Goal: Information Seeking & Learning: Learn about a topic

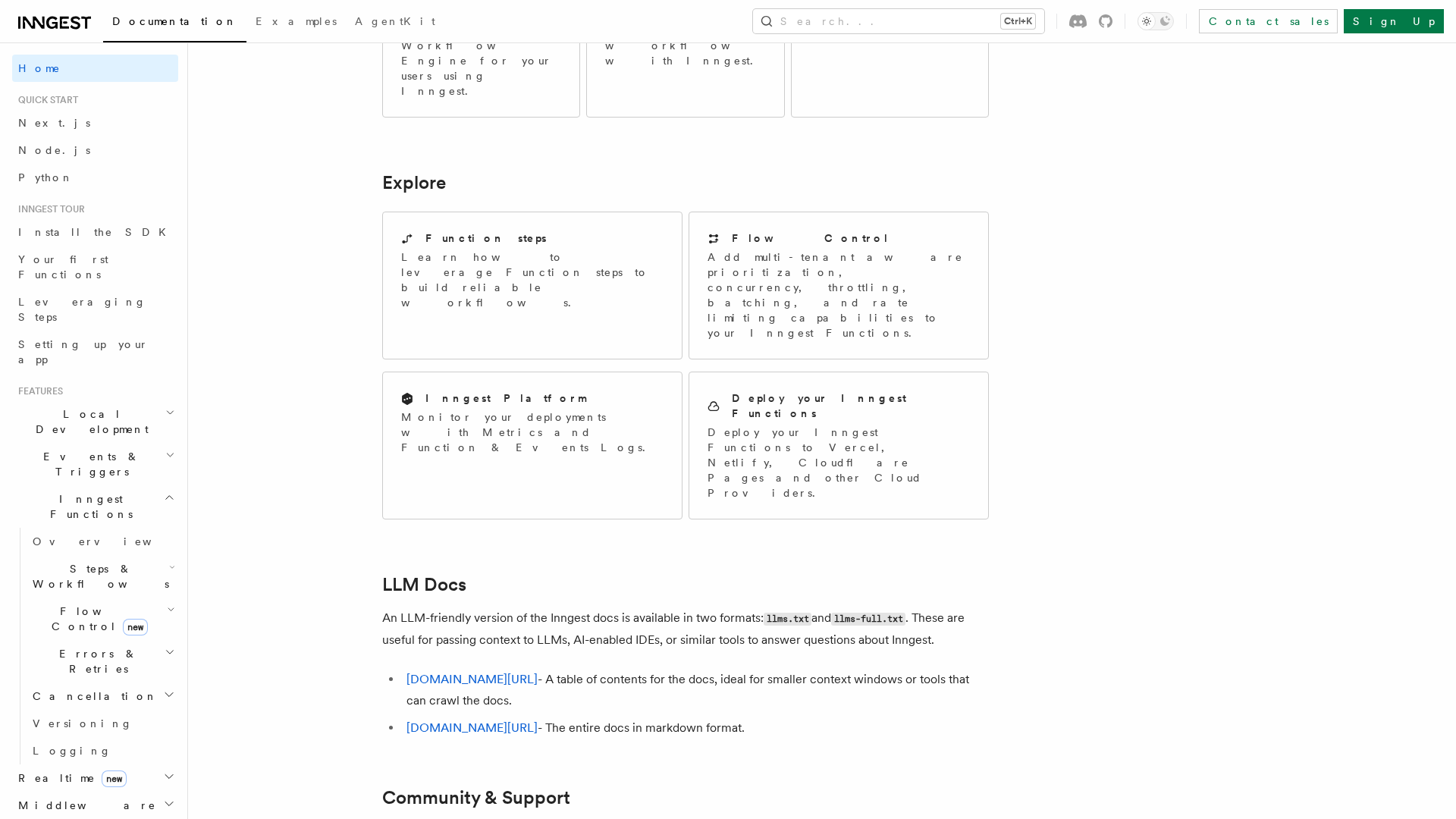
scroll to position [1116, 0]
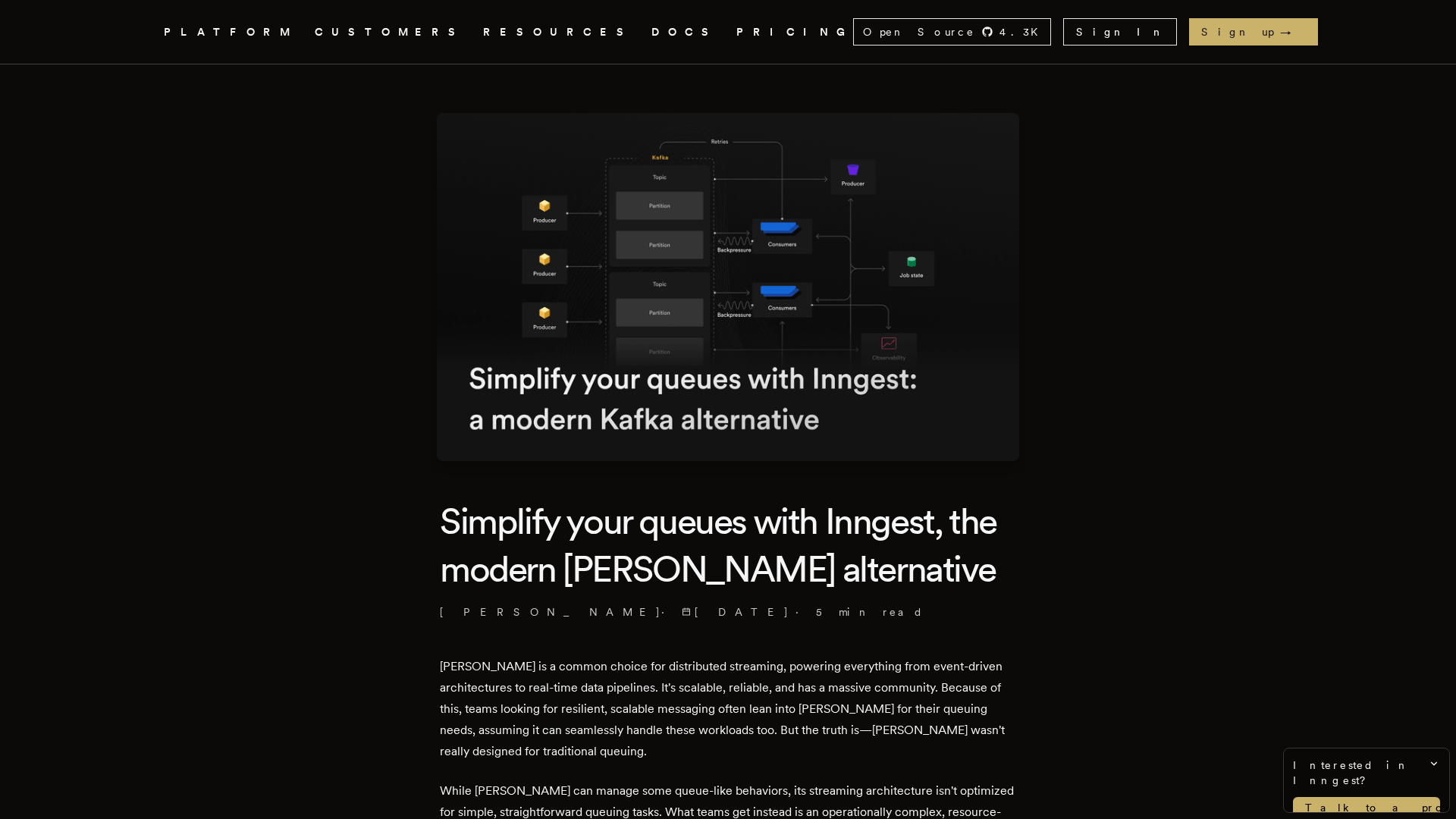
scroll to position [2458, 0]
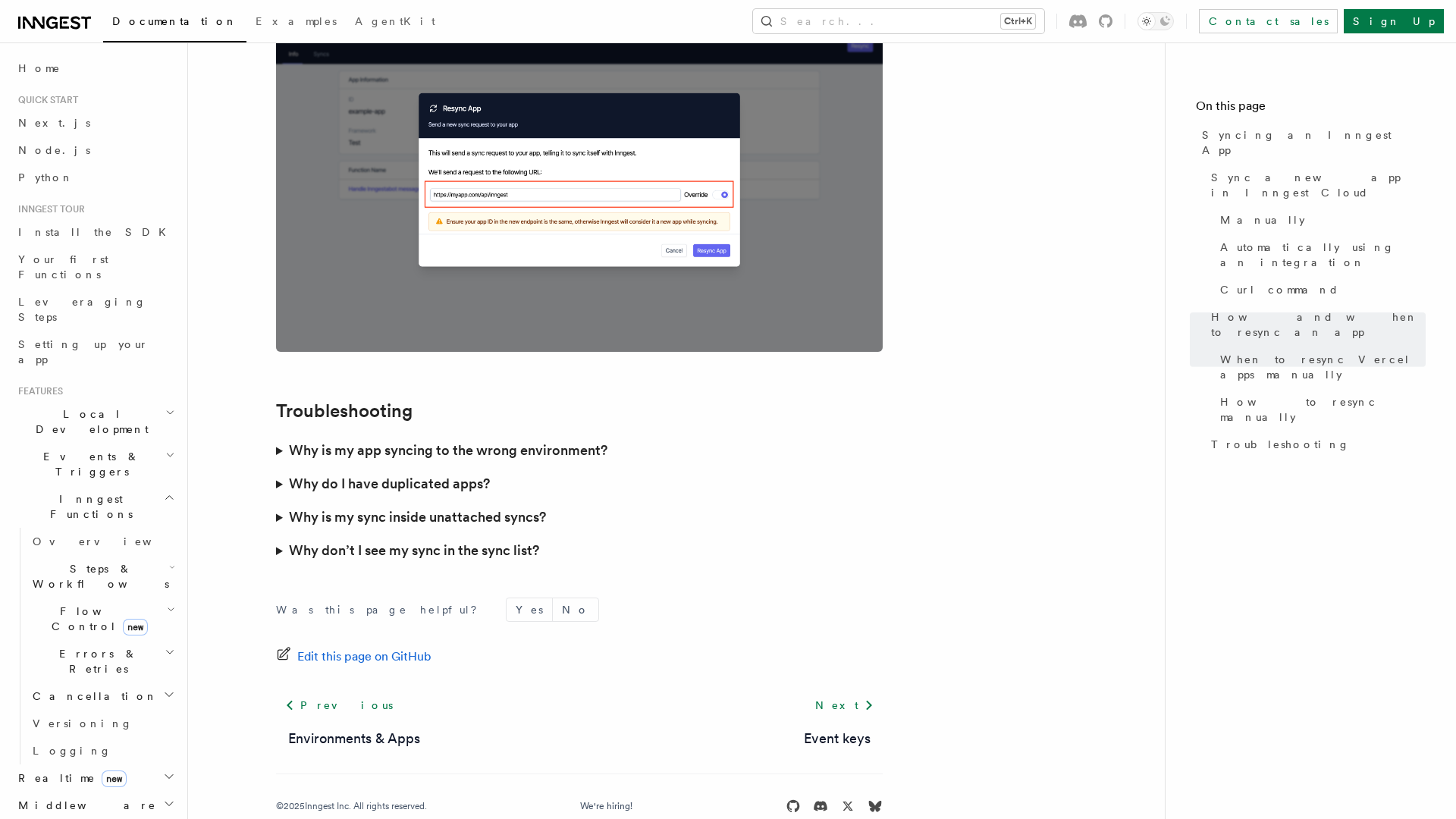
scroll to position [4218, 0]
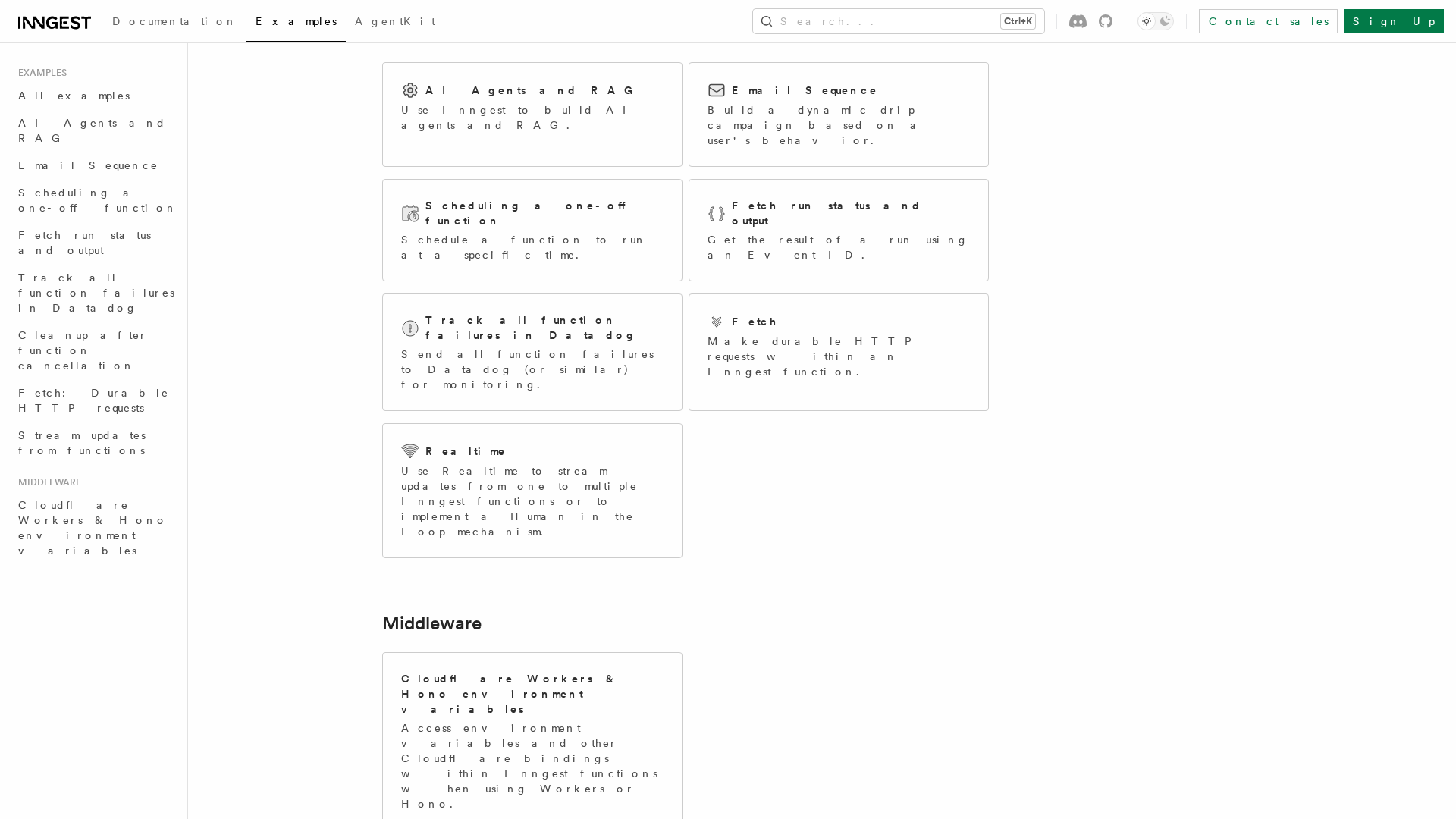
scroll to position [142, 0]
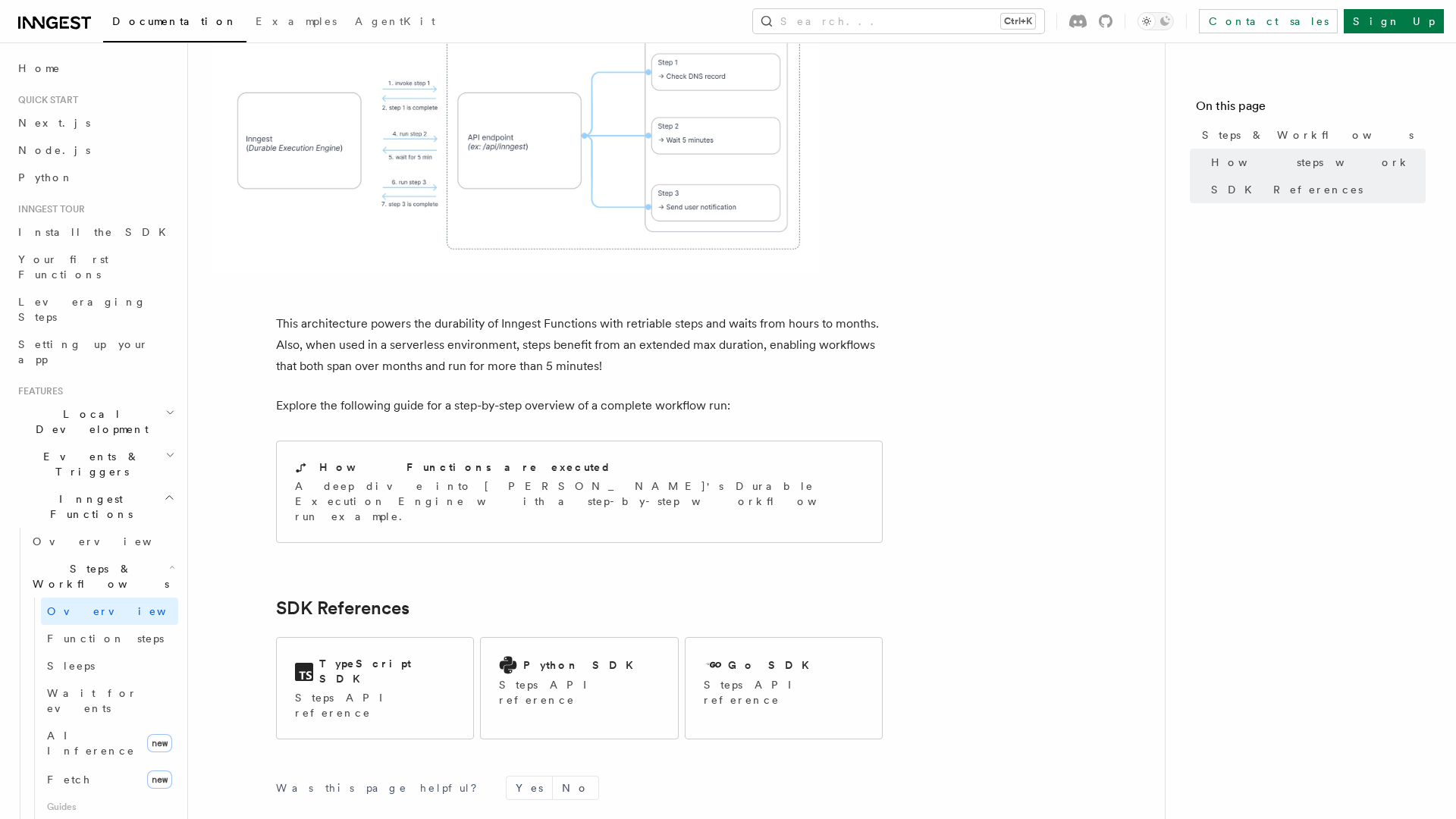
scroll to position [1390, 0]
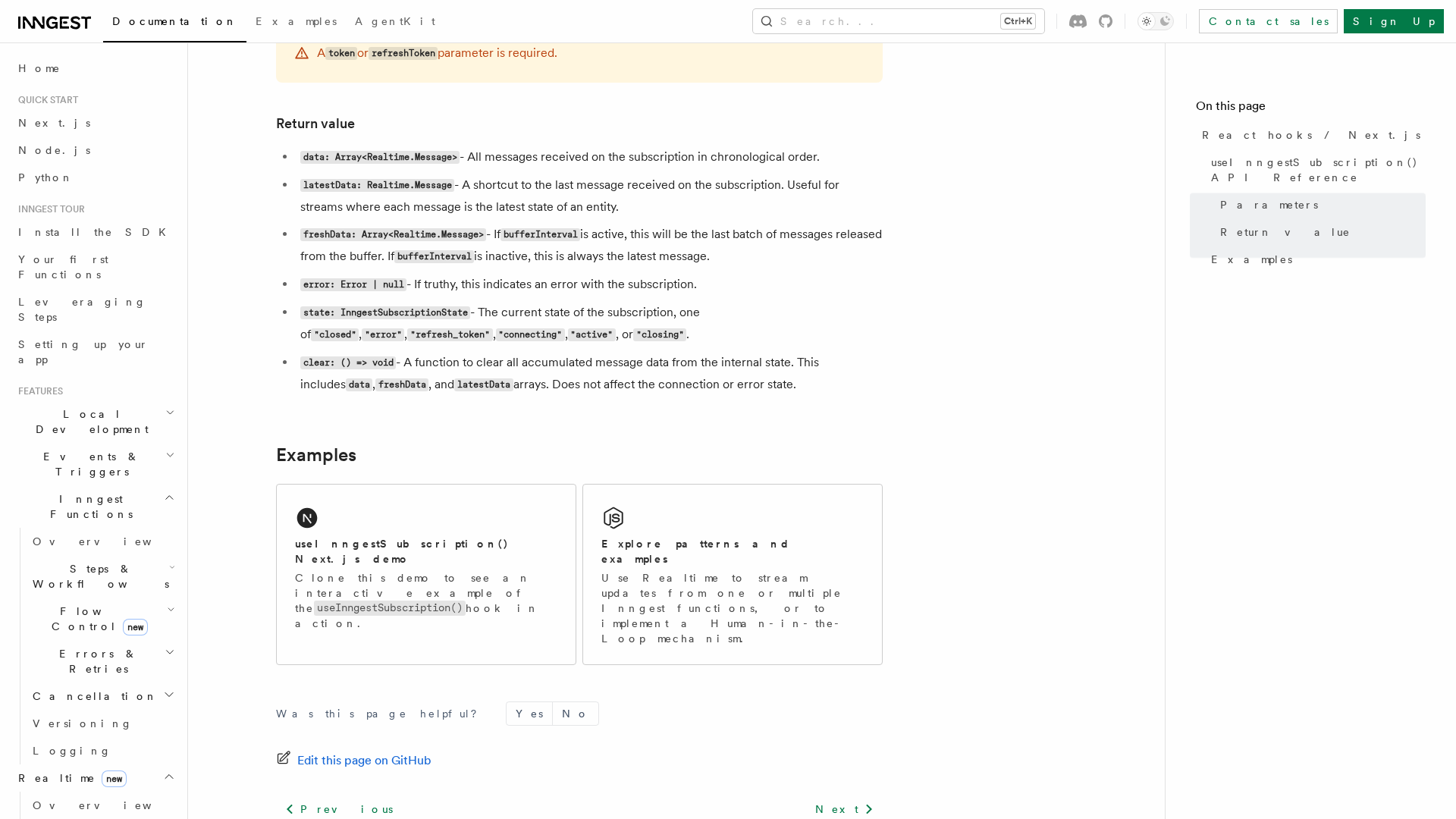
scroll to position [1318, 0]
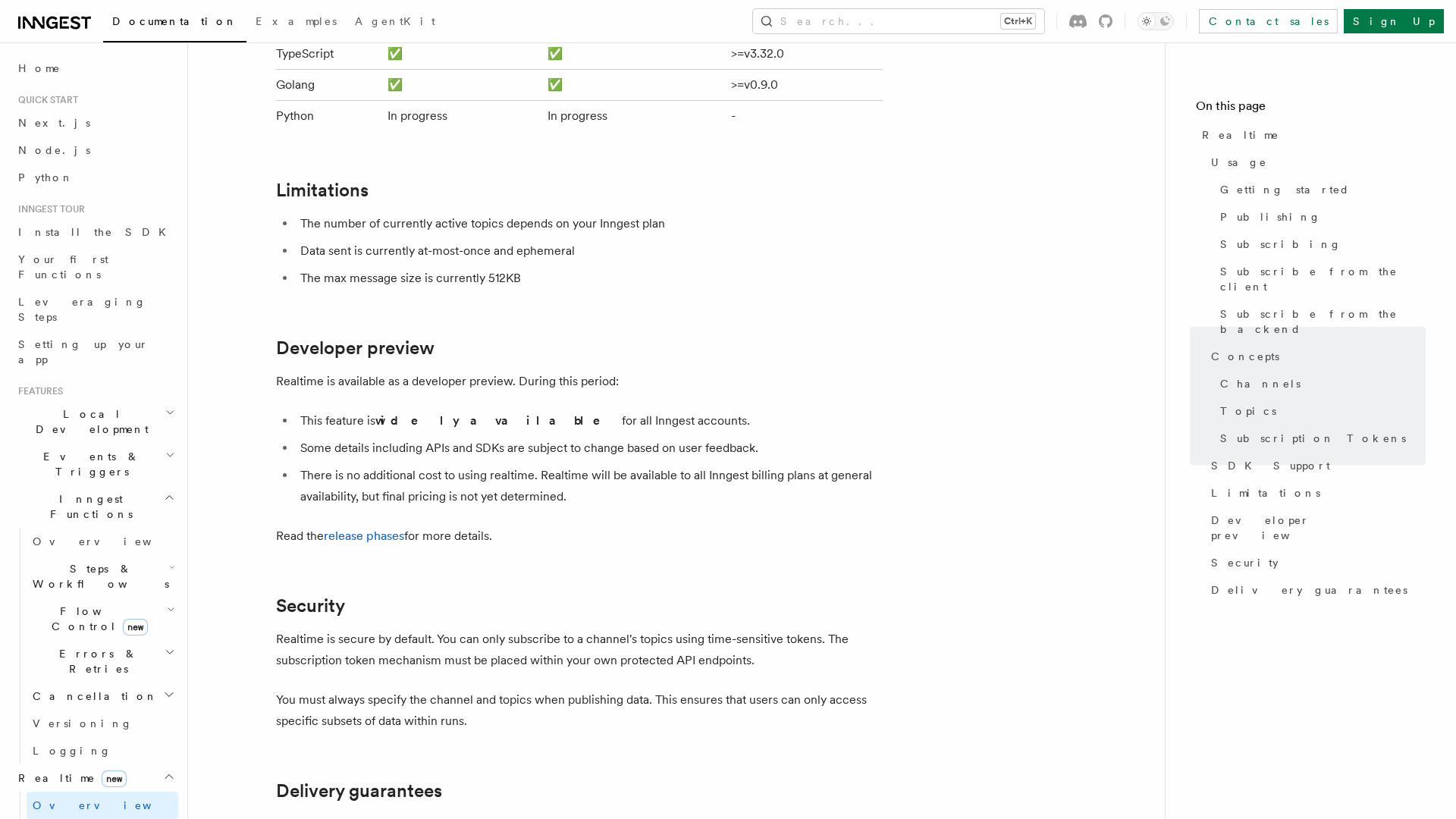
scroll to position [4925, 0]
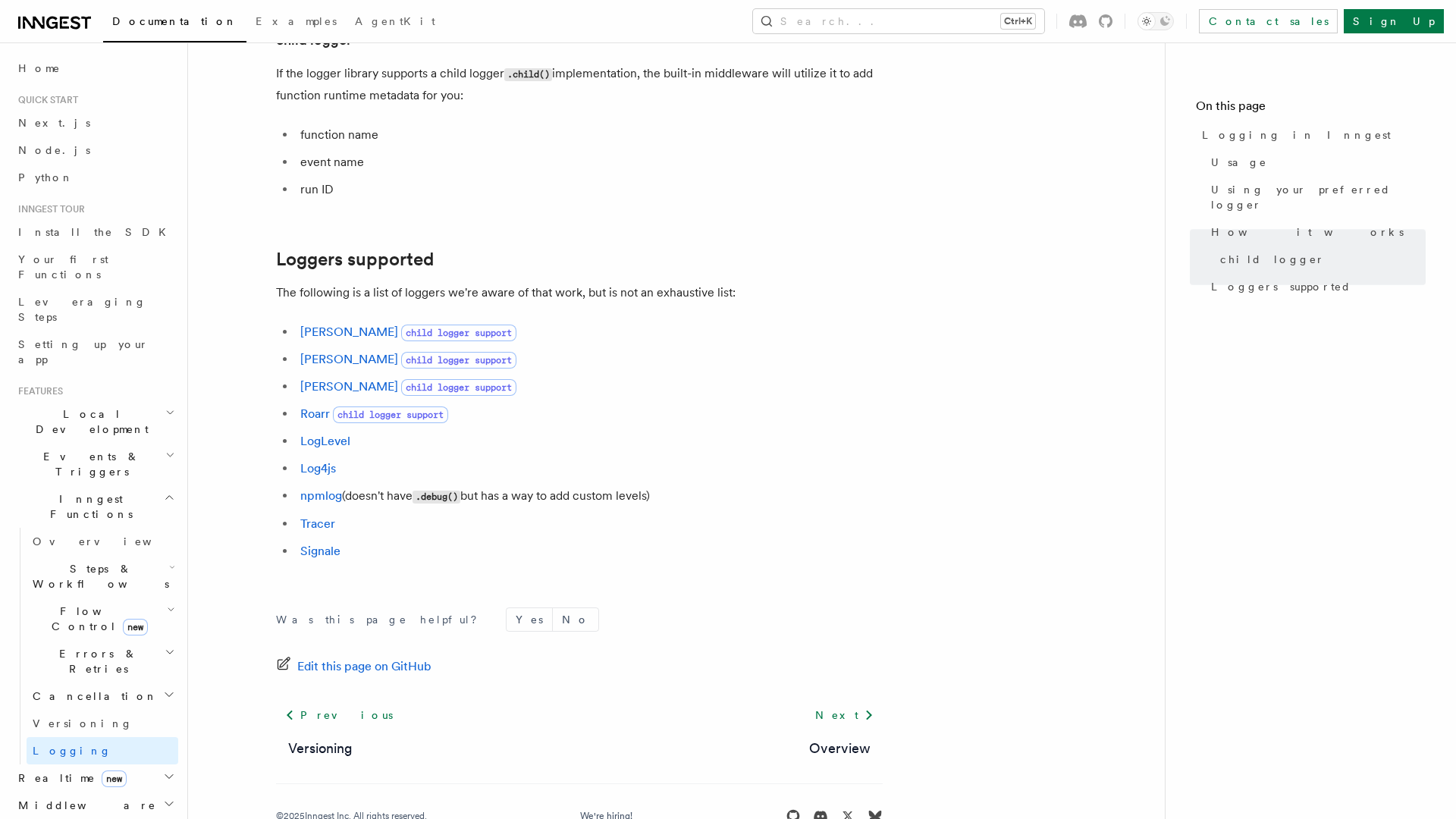
scroll to position [1991, 0]
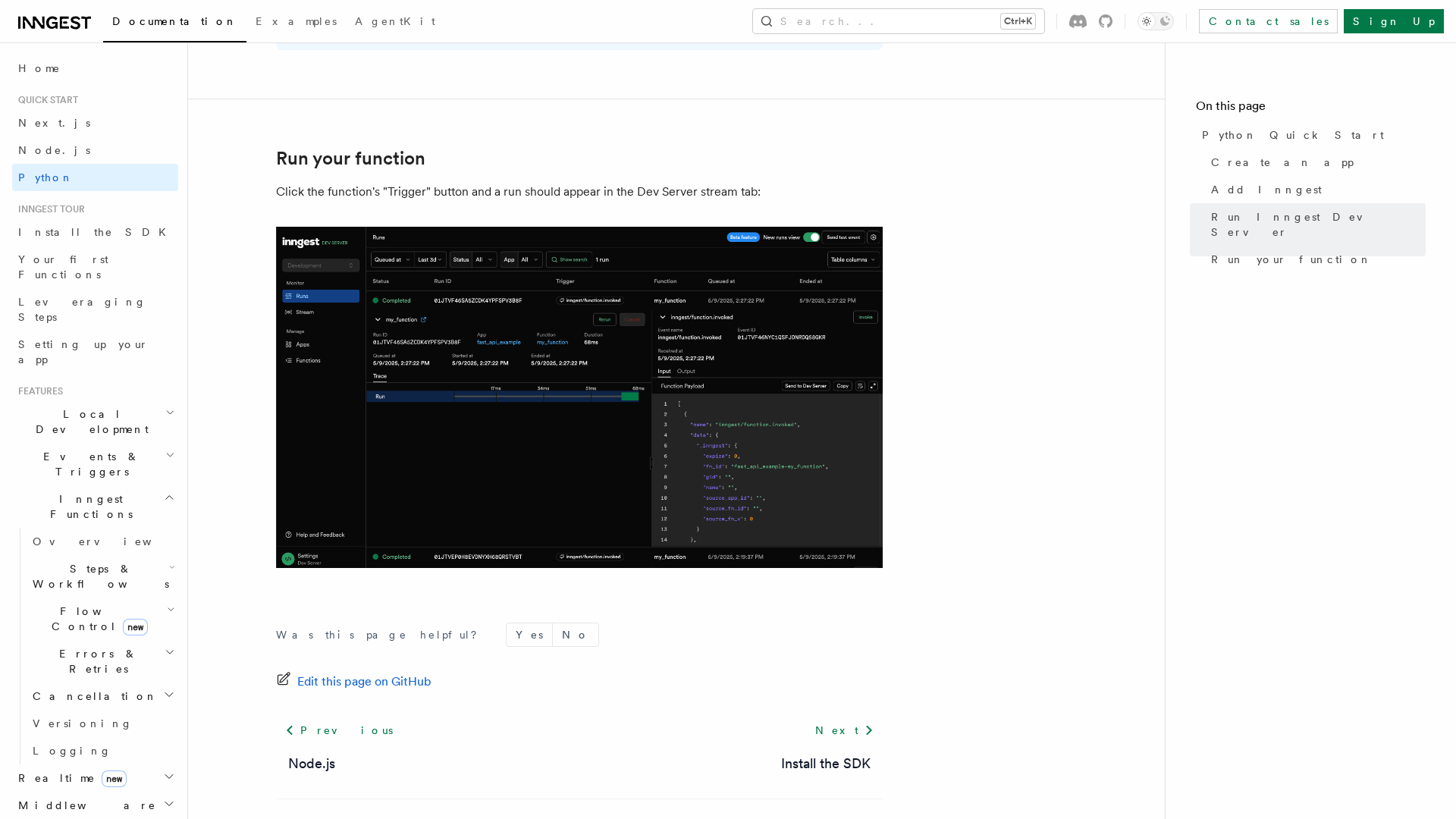
scroll to position [3016, 0]
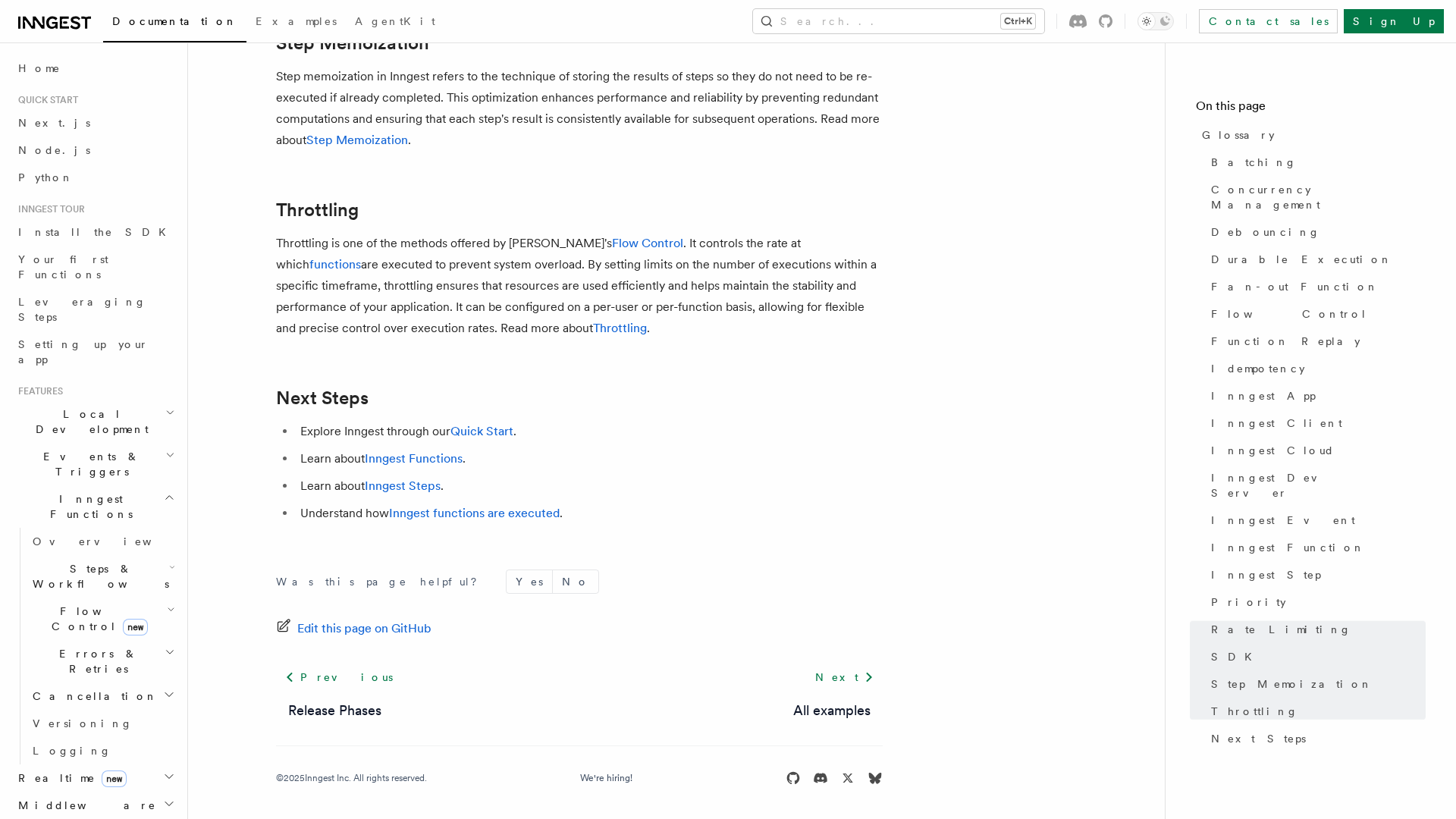
scroll to position [3317, 0]
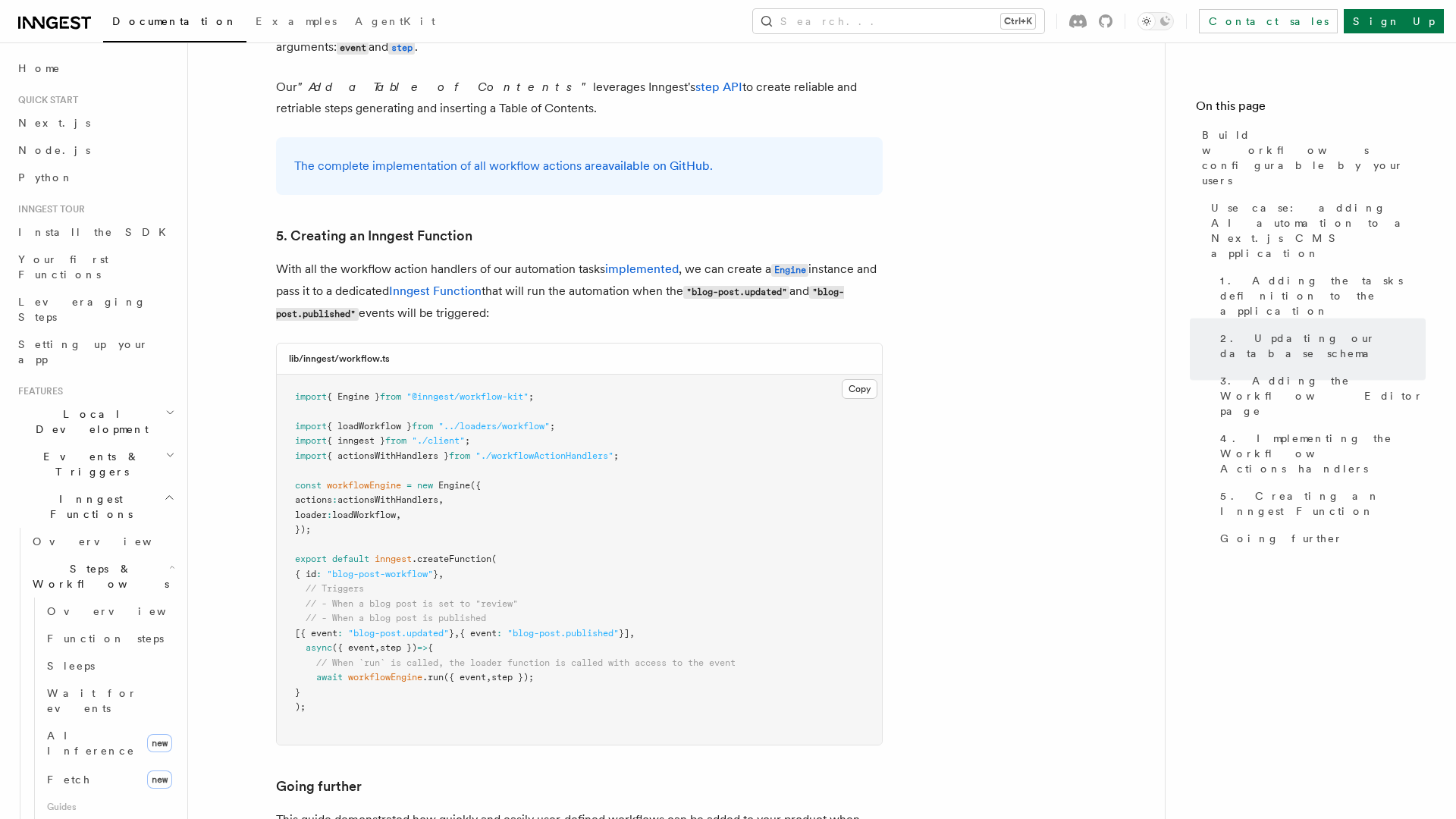
scroll to position [6614, 0]
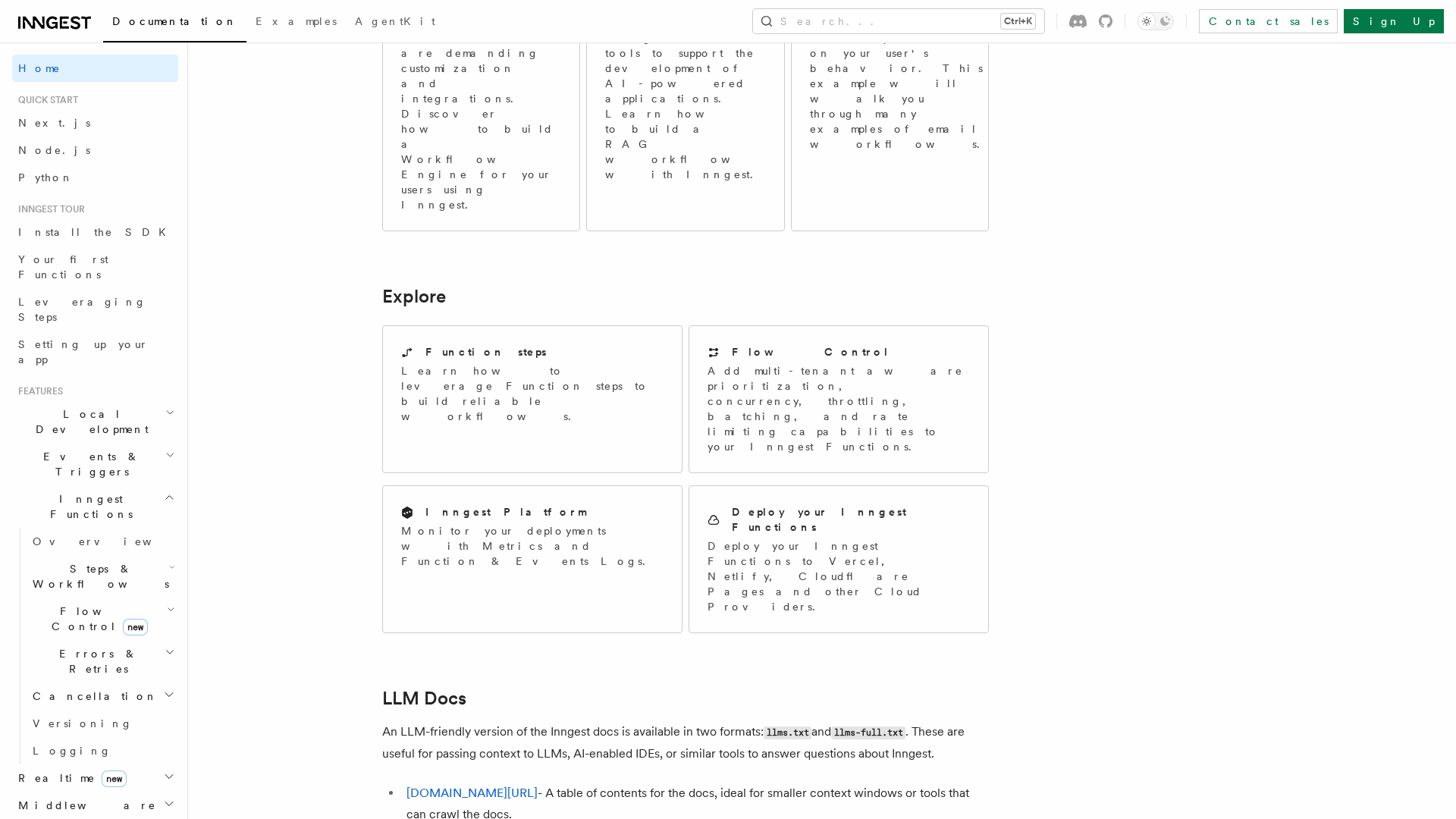
scroll to position [1103, 0]
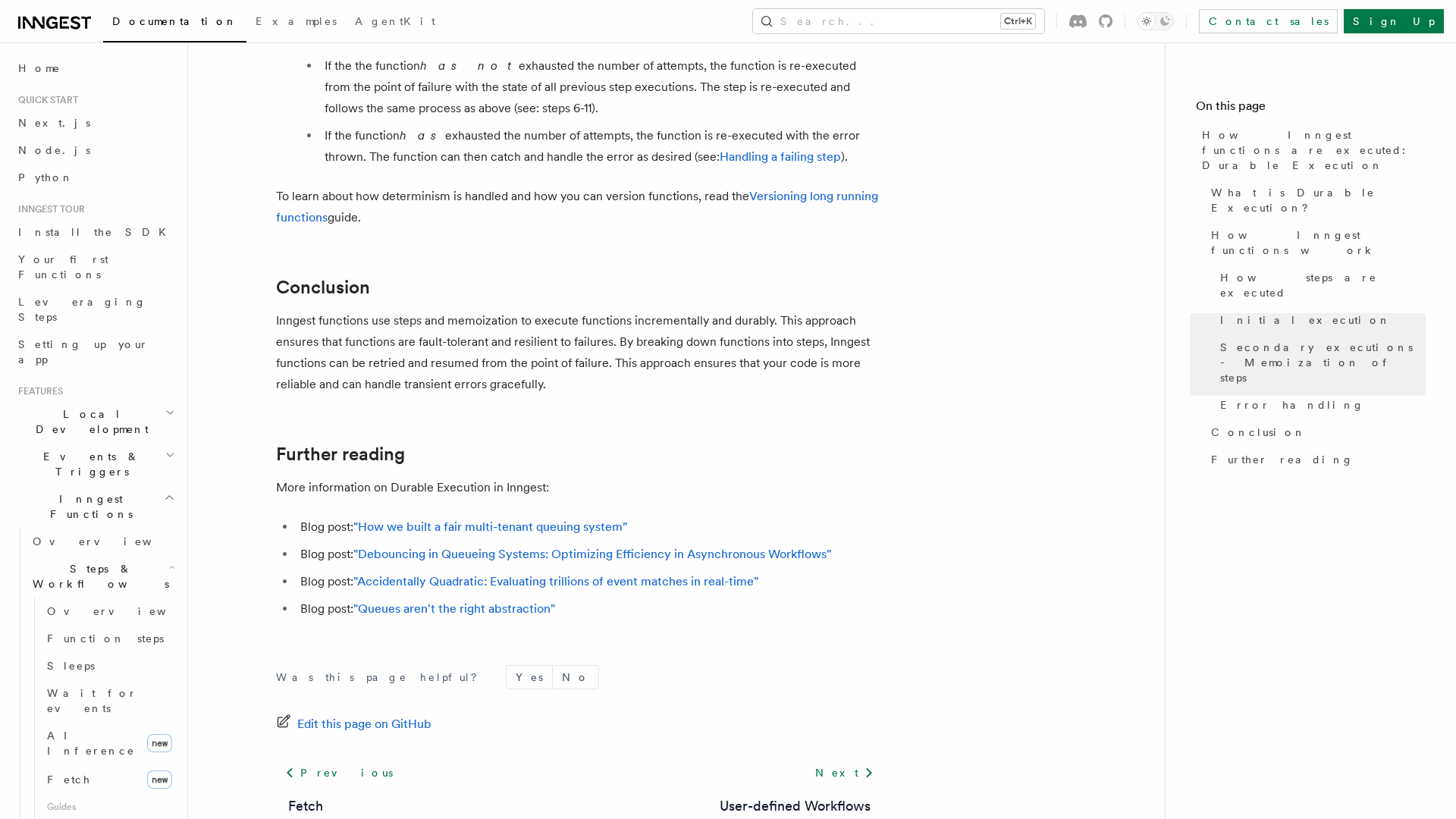
scroll to position [2774, 0]
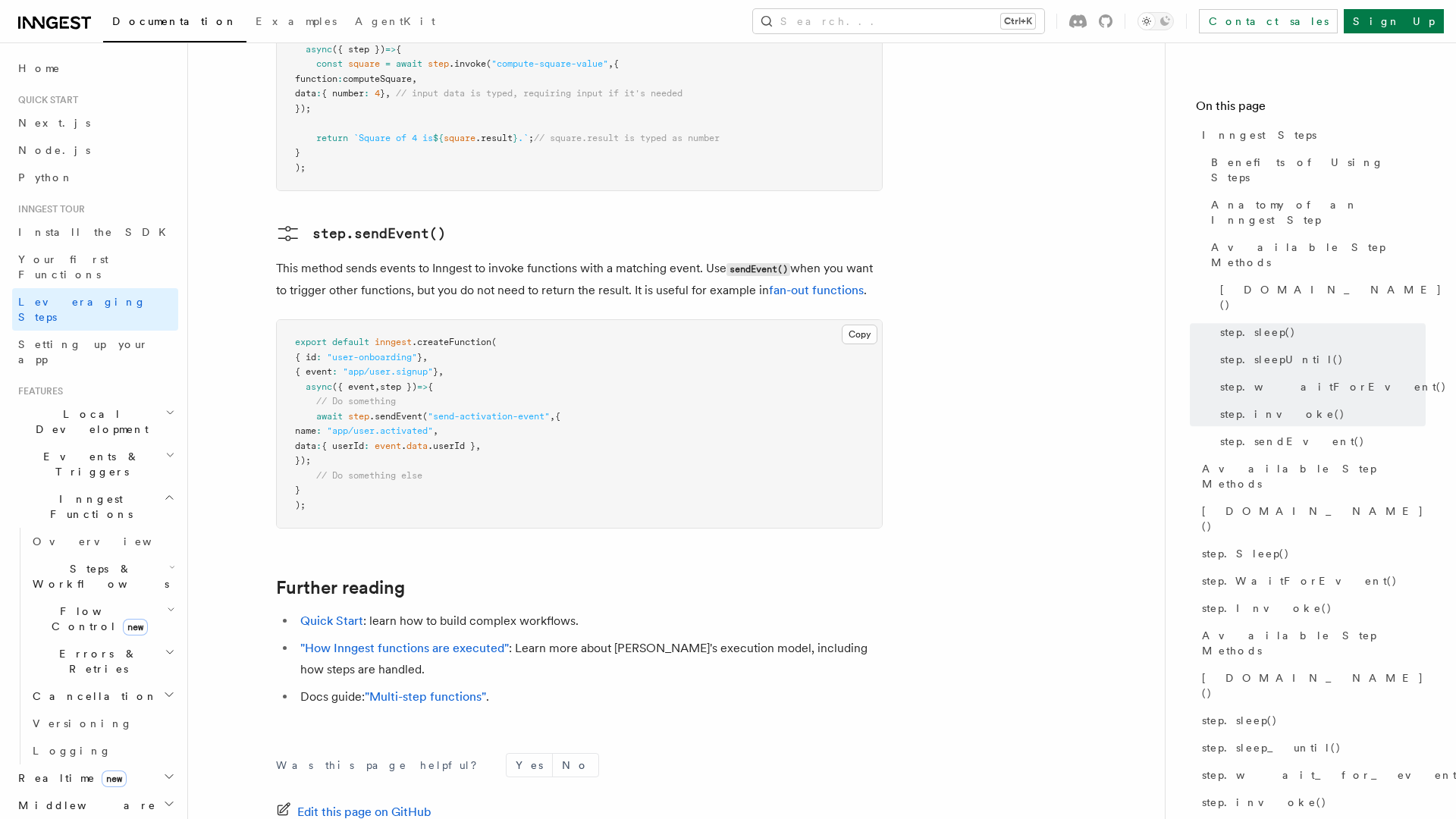
scroll to position [3183, 0]
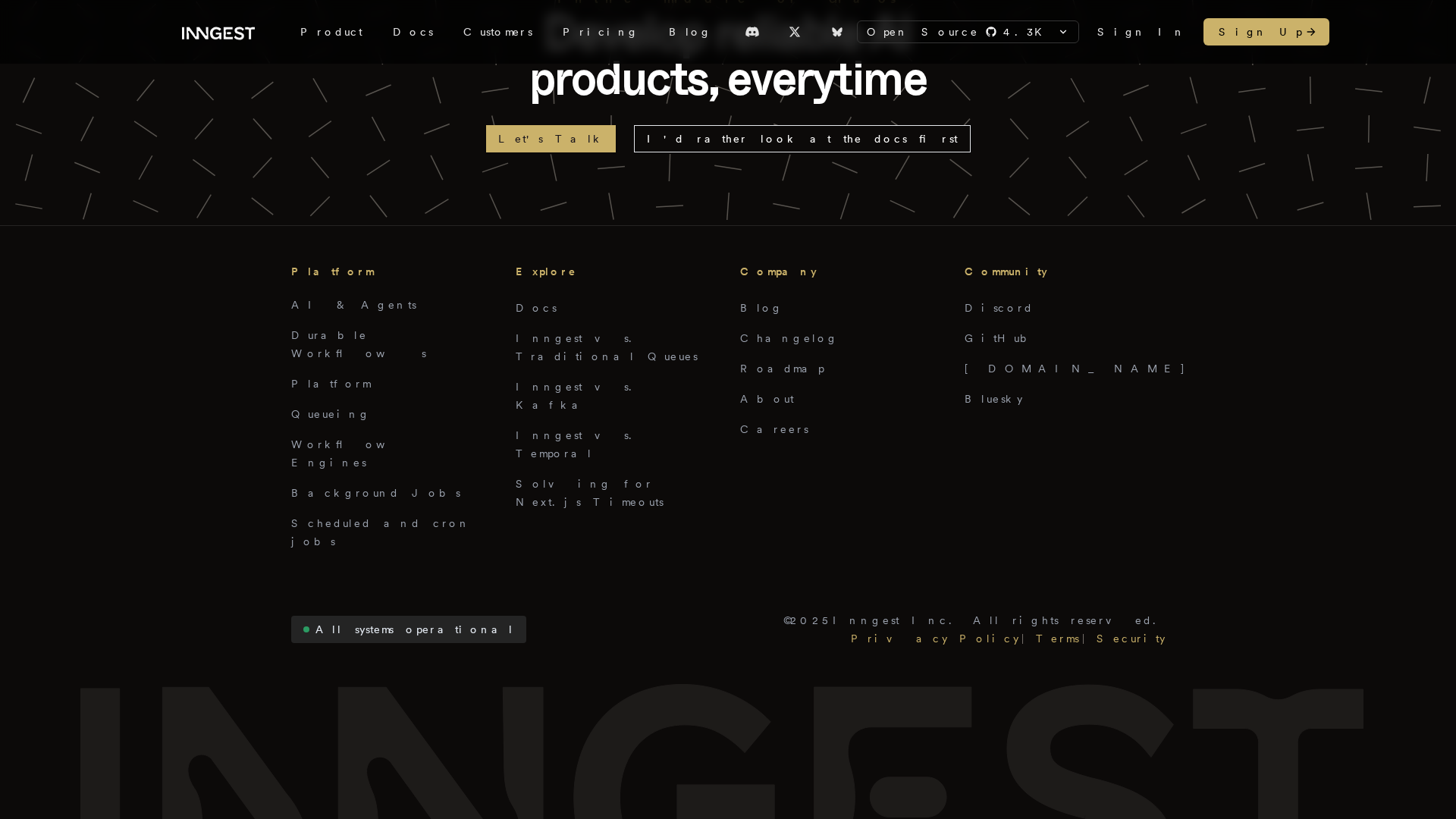
scroll to position [1157, 0]
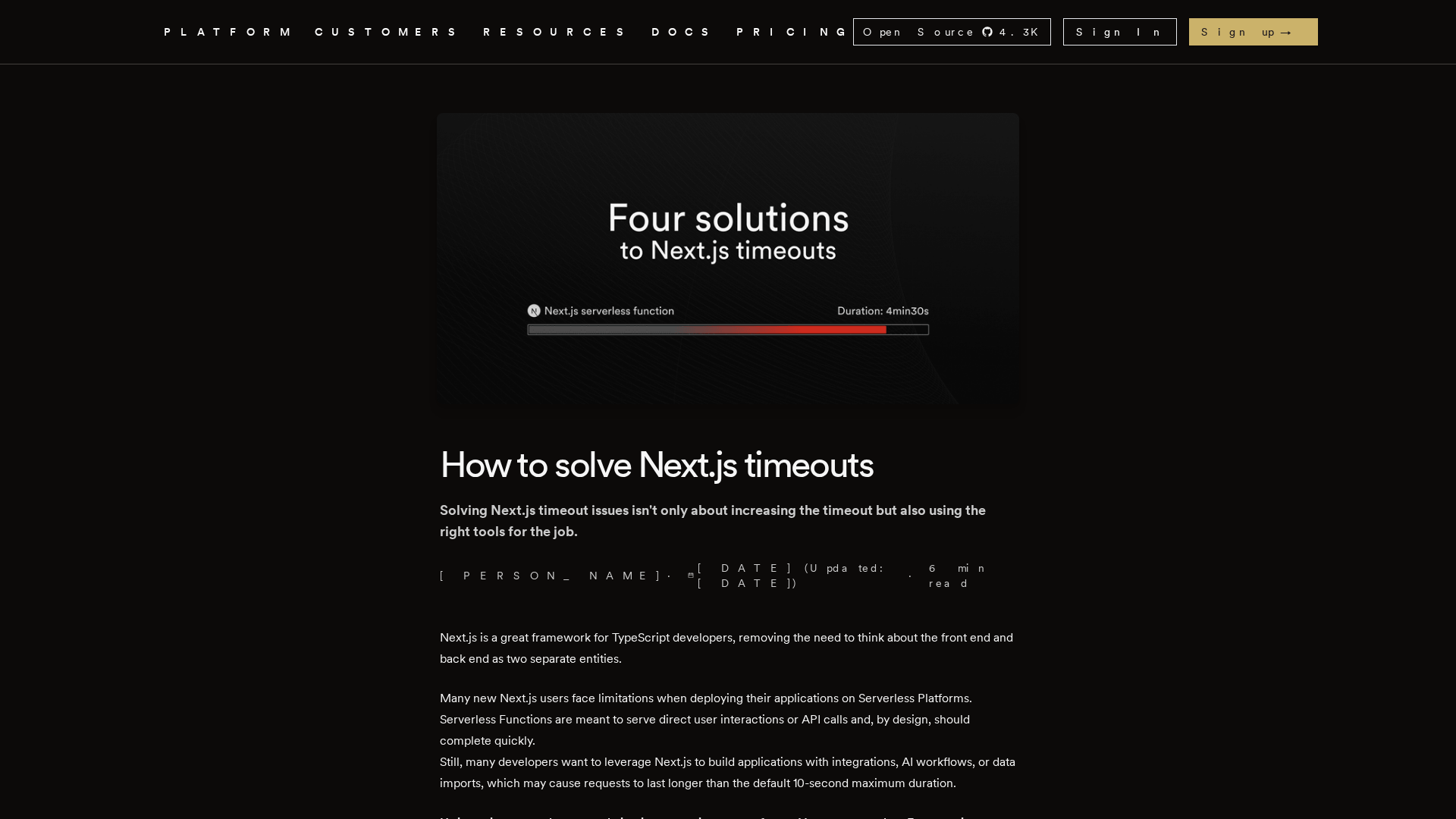
scroll to position [3277, 0]
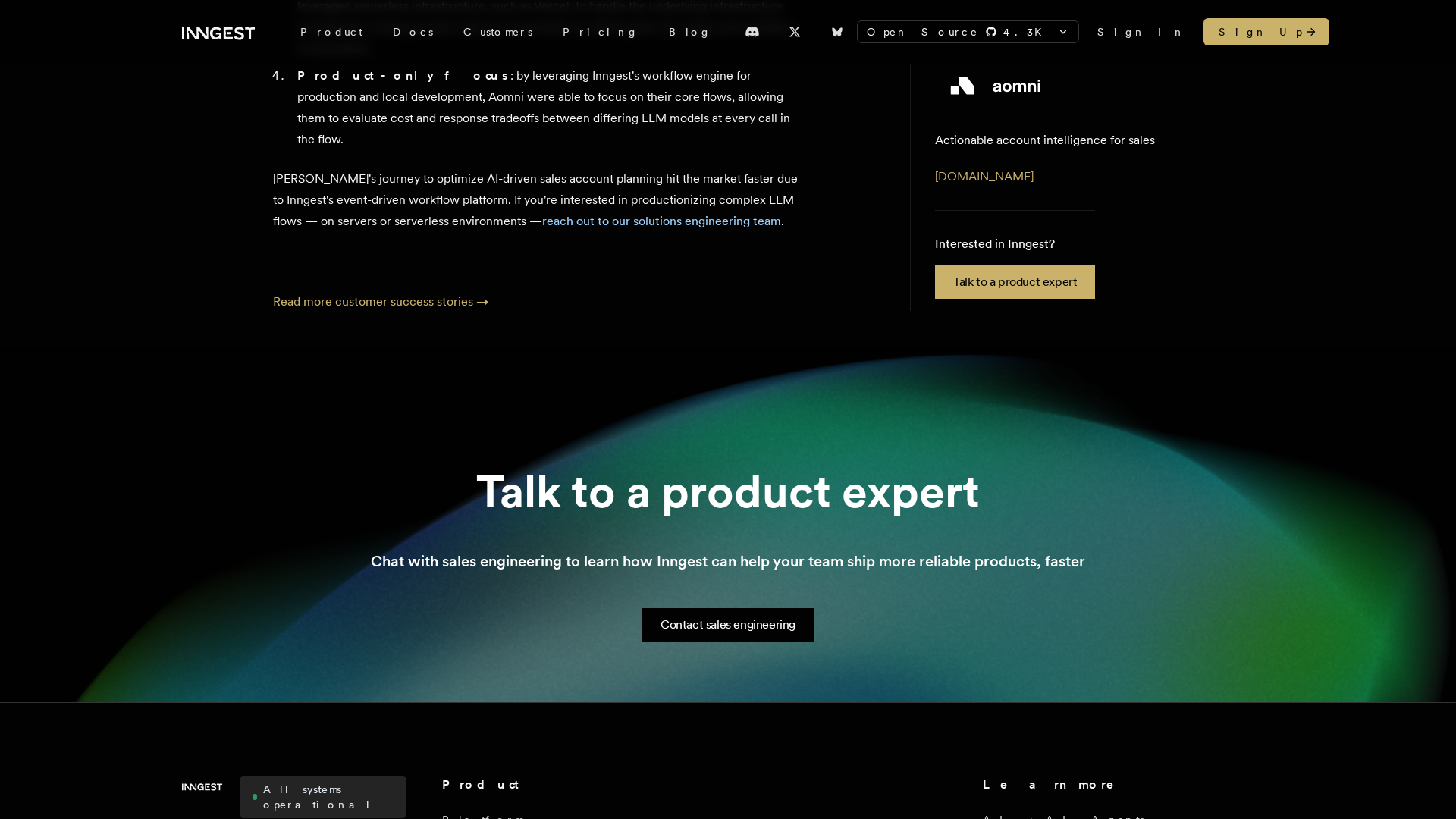
scroll to position [1497, 0]
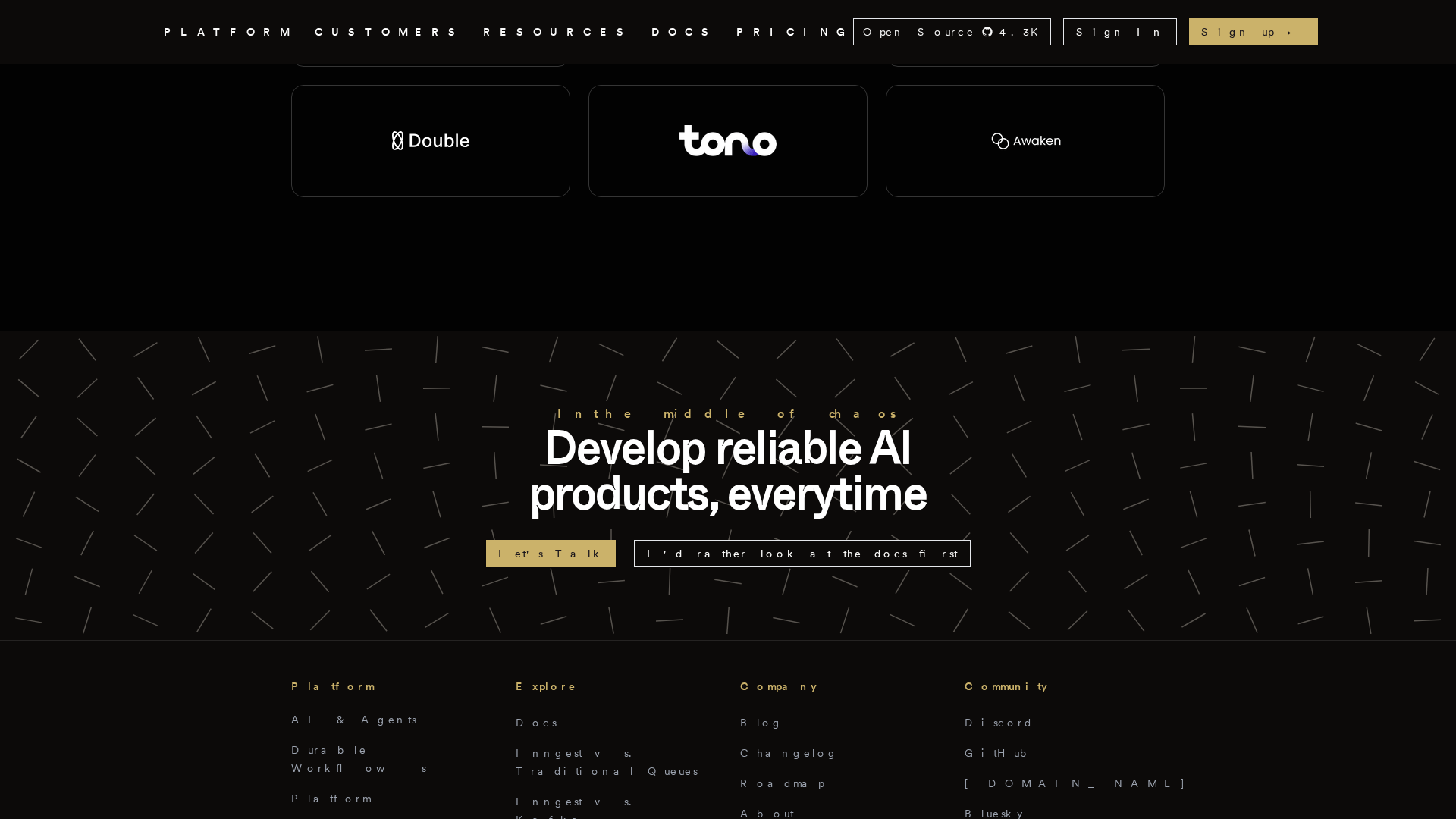
scroll to position [3260, 0]
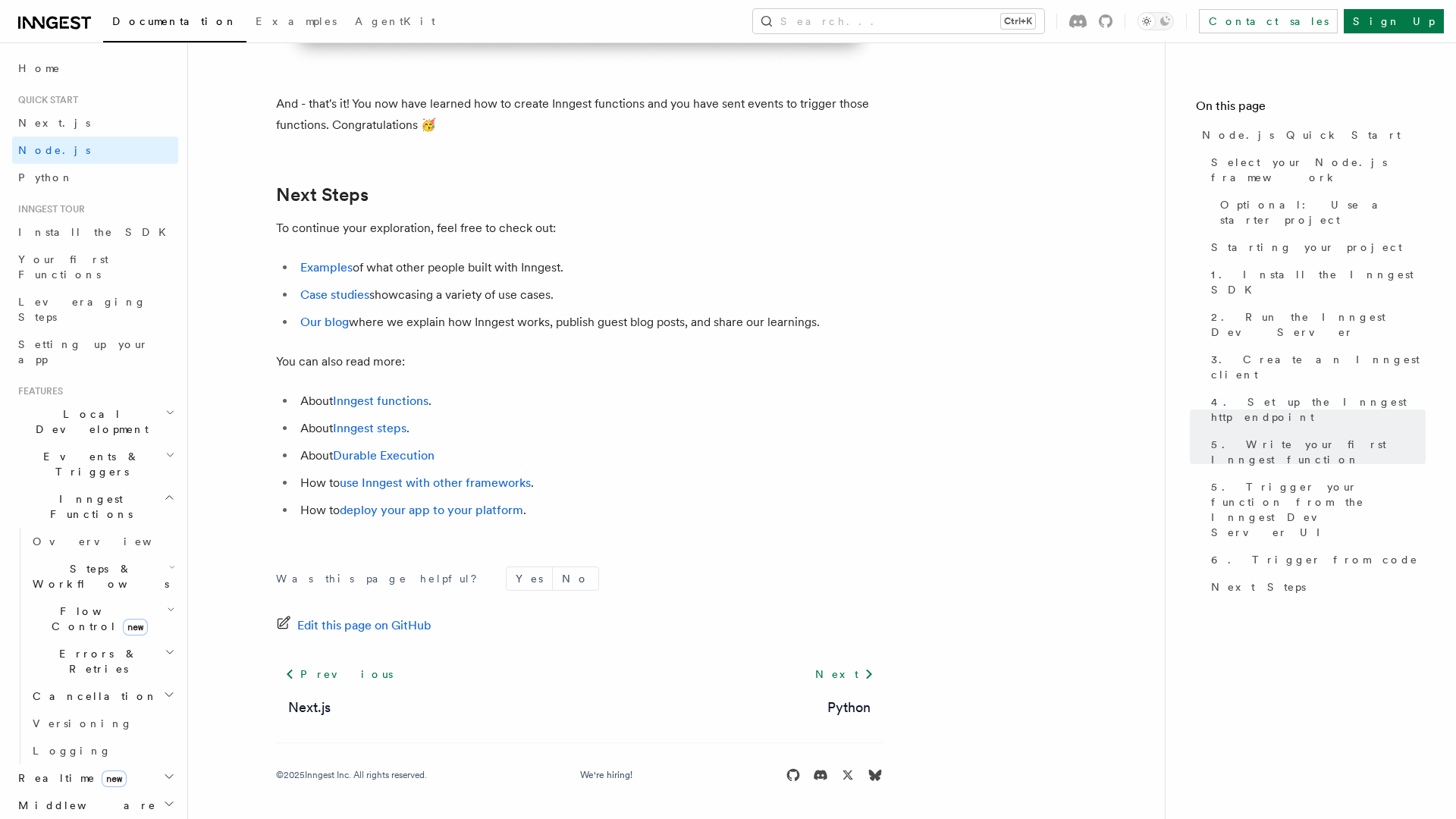
scroll to position [9404, 0]
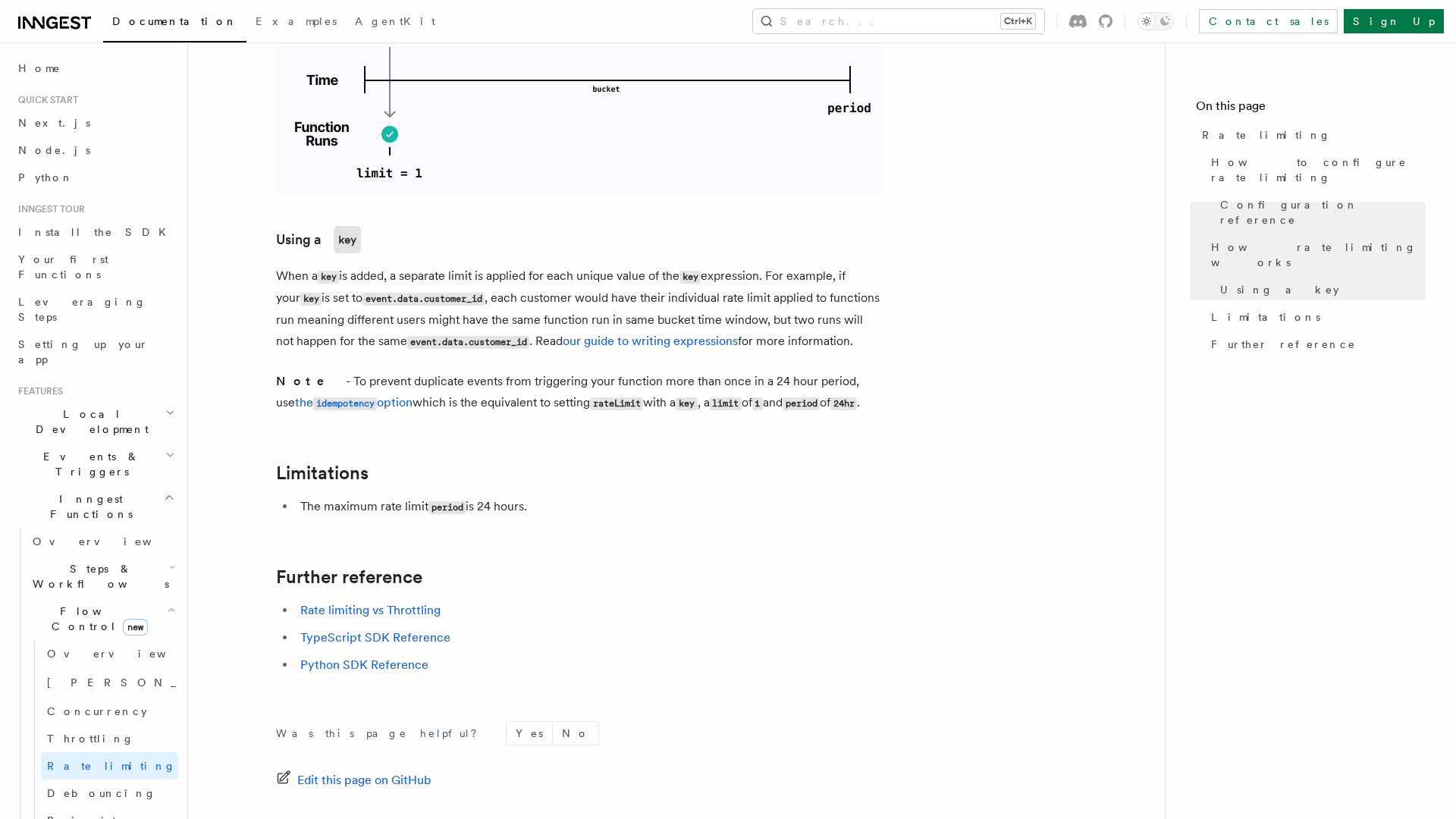
scroll to position [2246, 0]
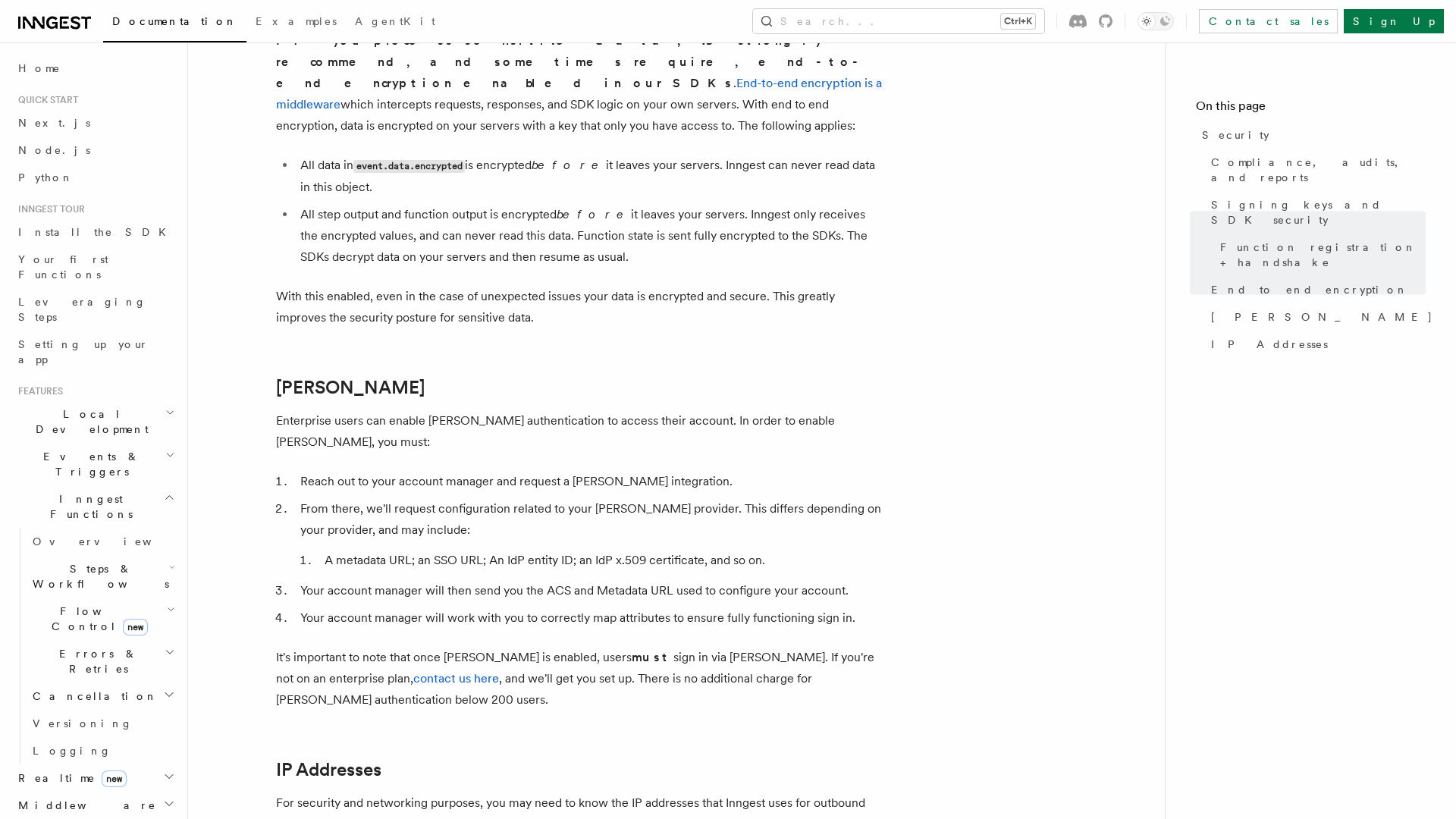
scroll to position [1670, 0]
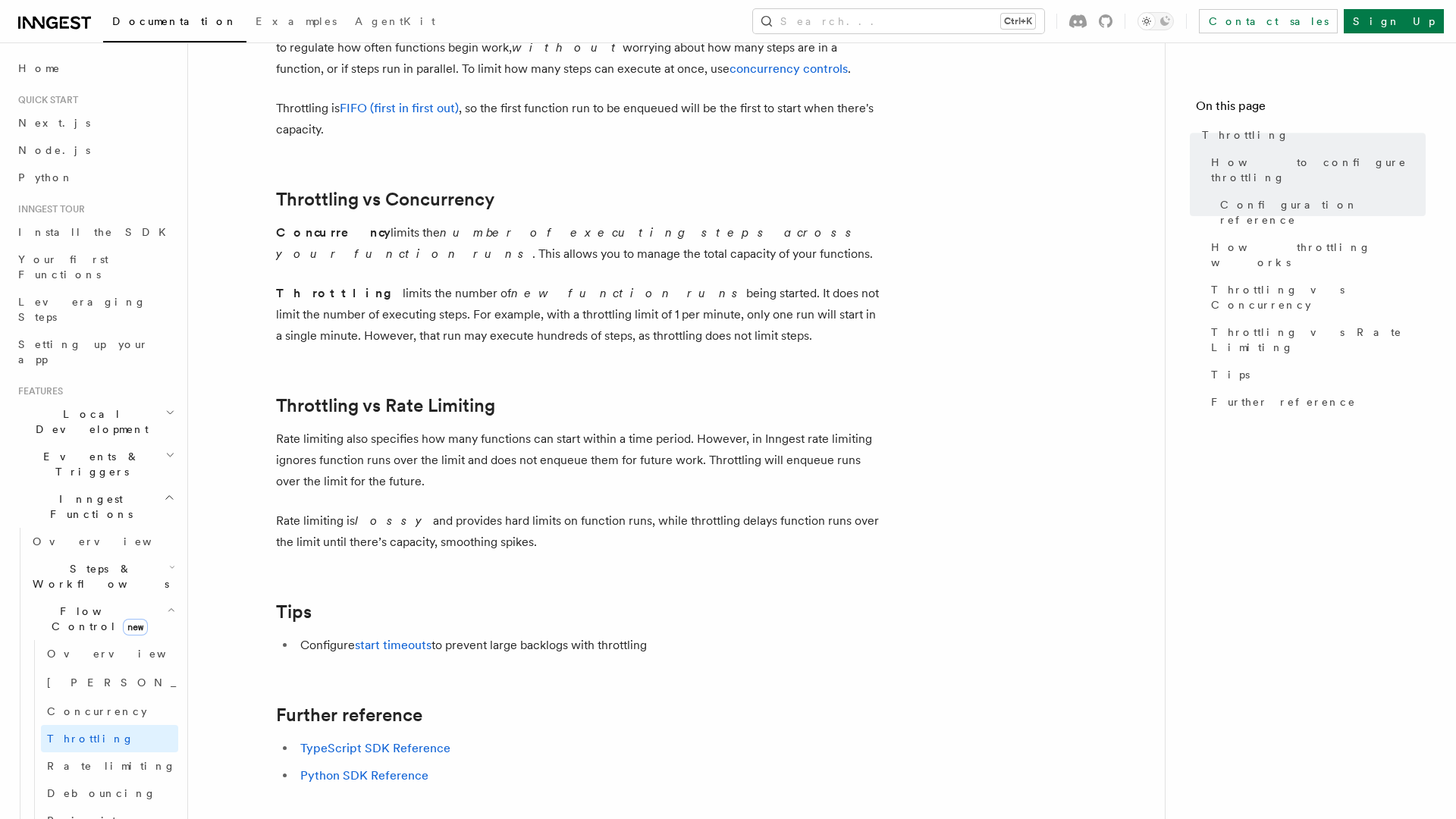
scroll to position [1522, 0]
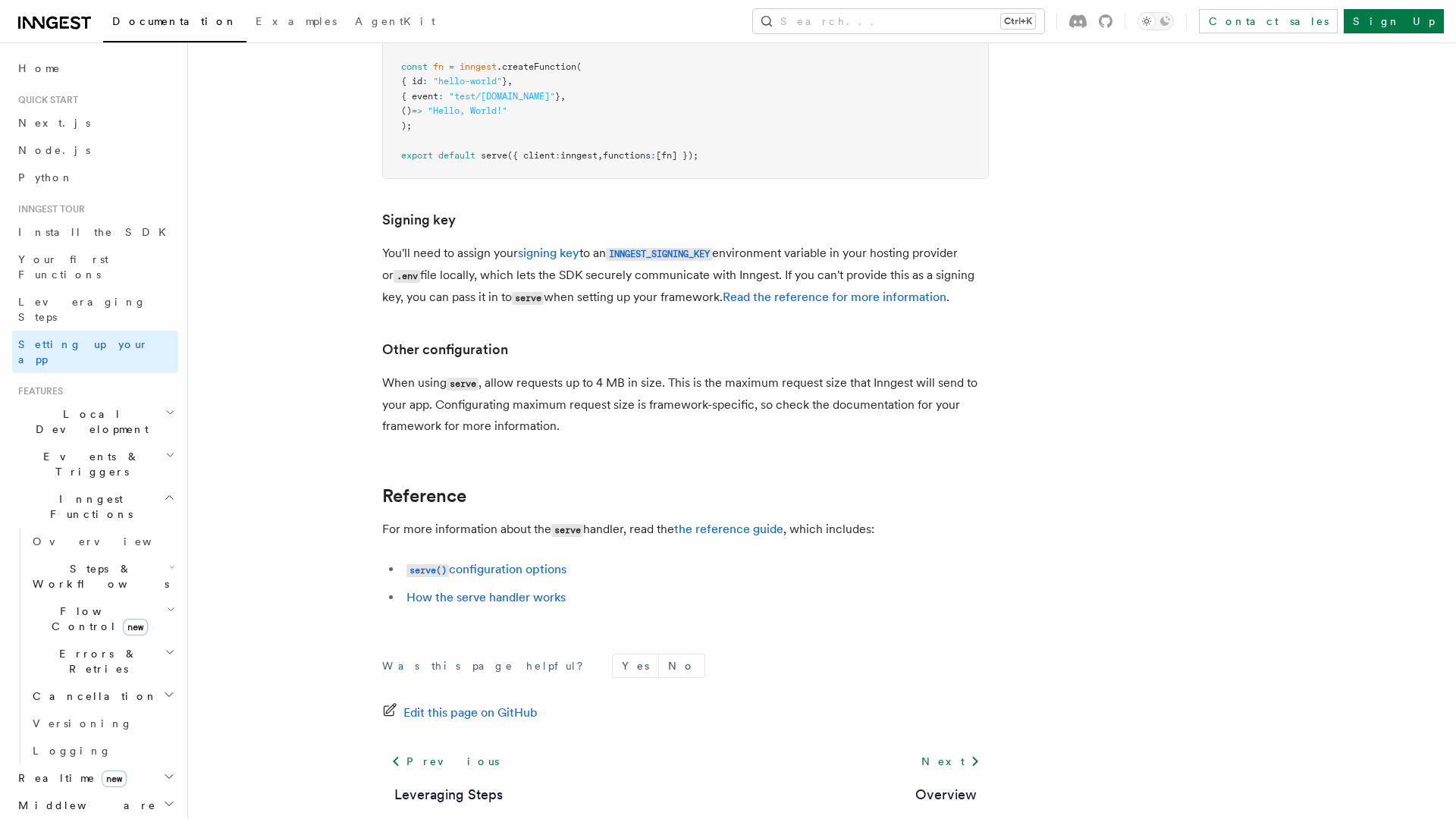
scroll to position [12765, 0]
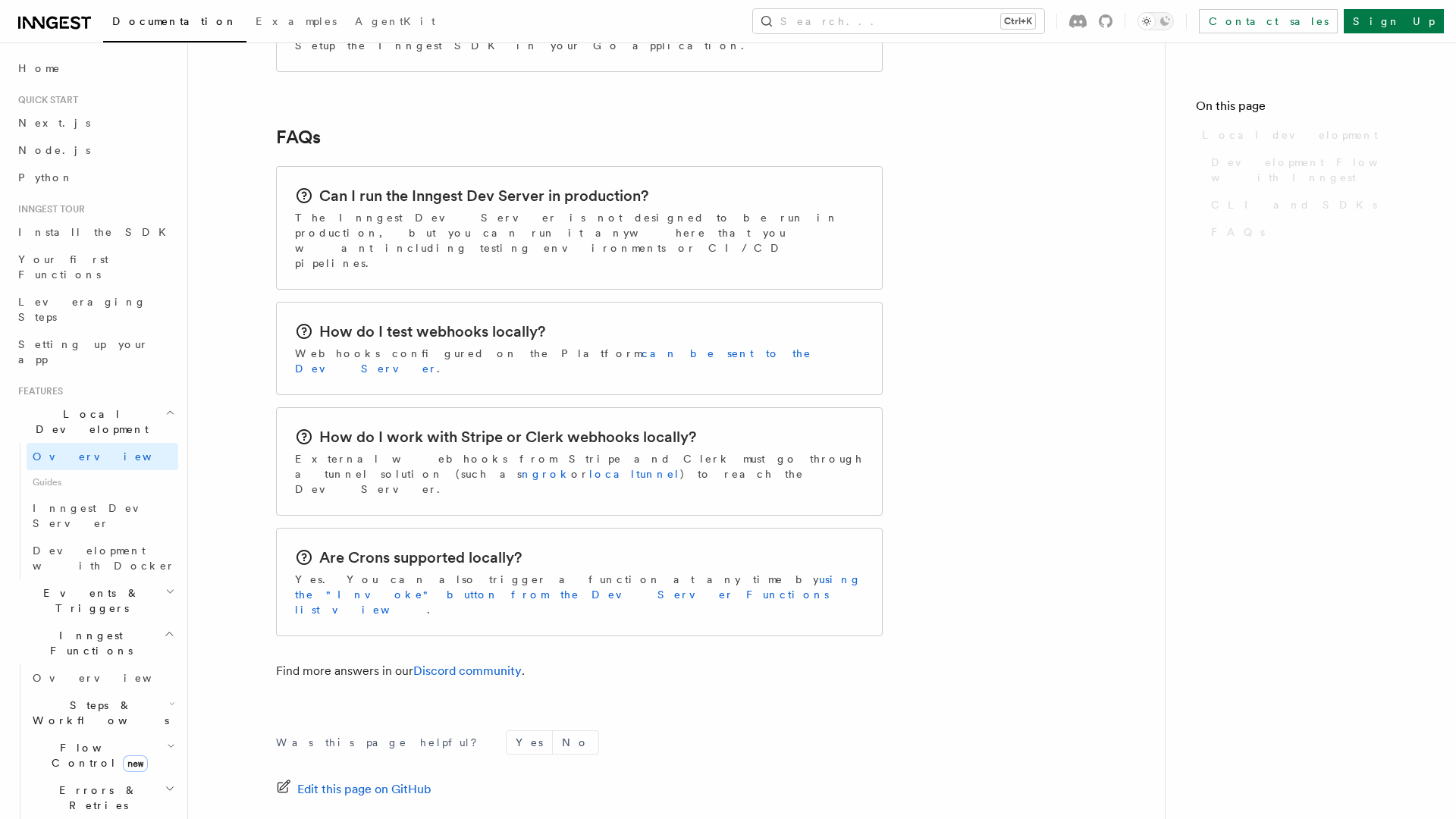
scroll to position [2294, 0]
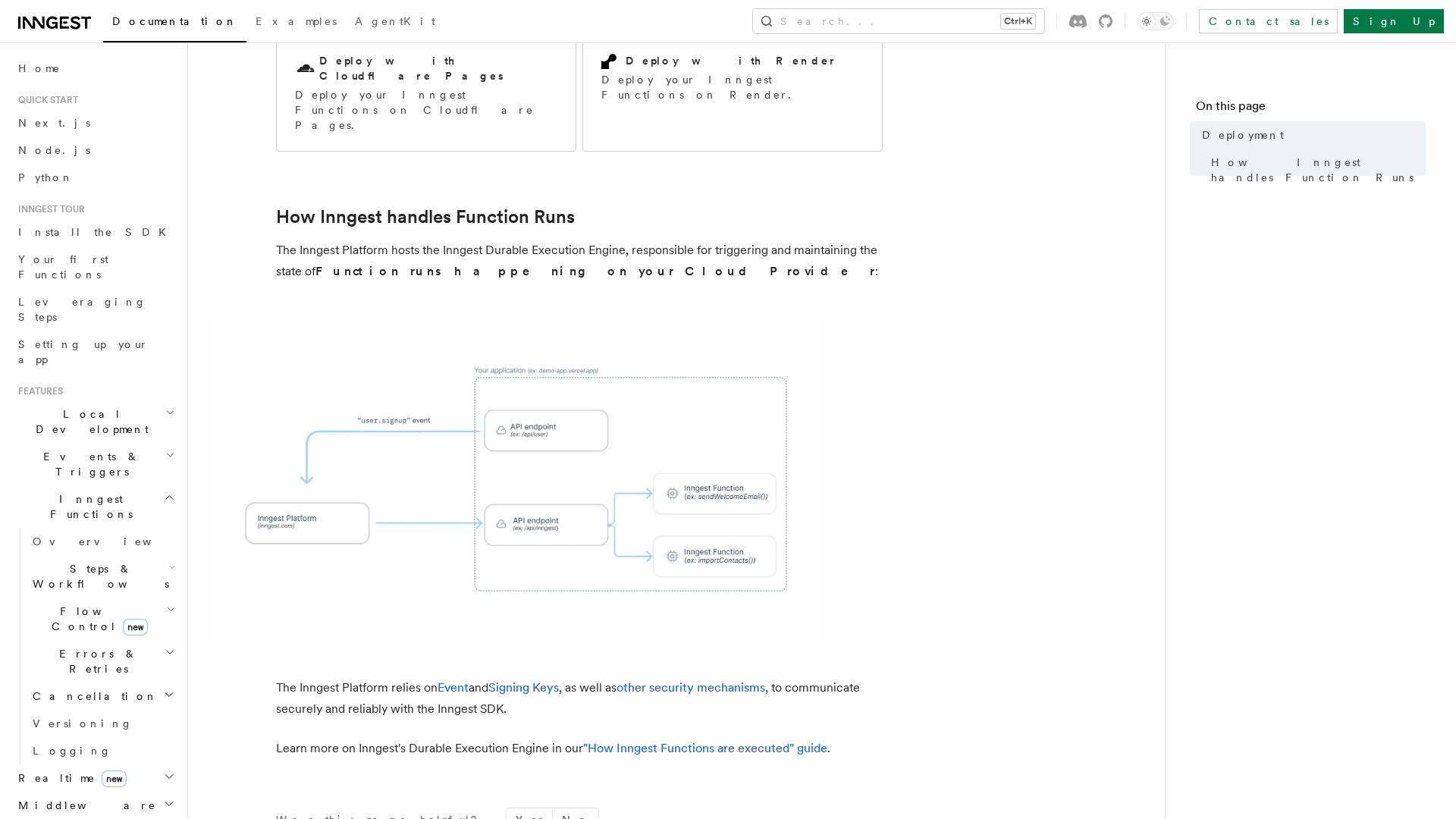
scroll to position [461, 0]
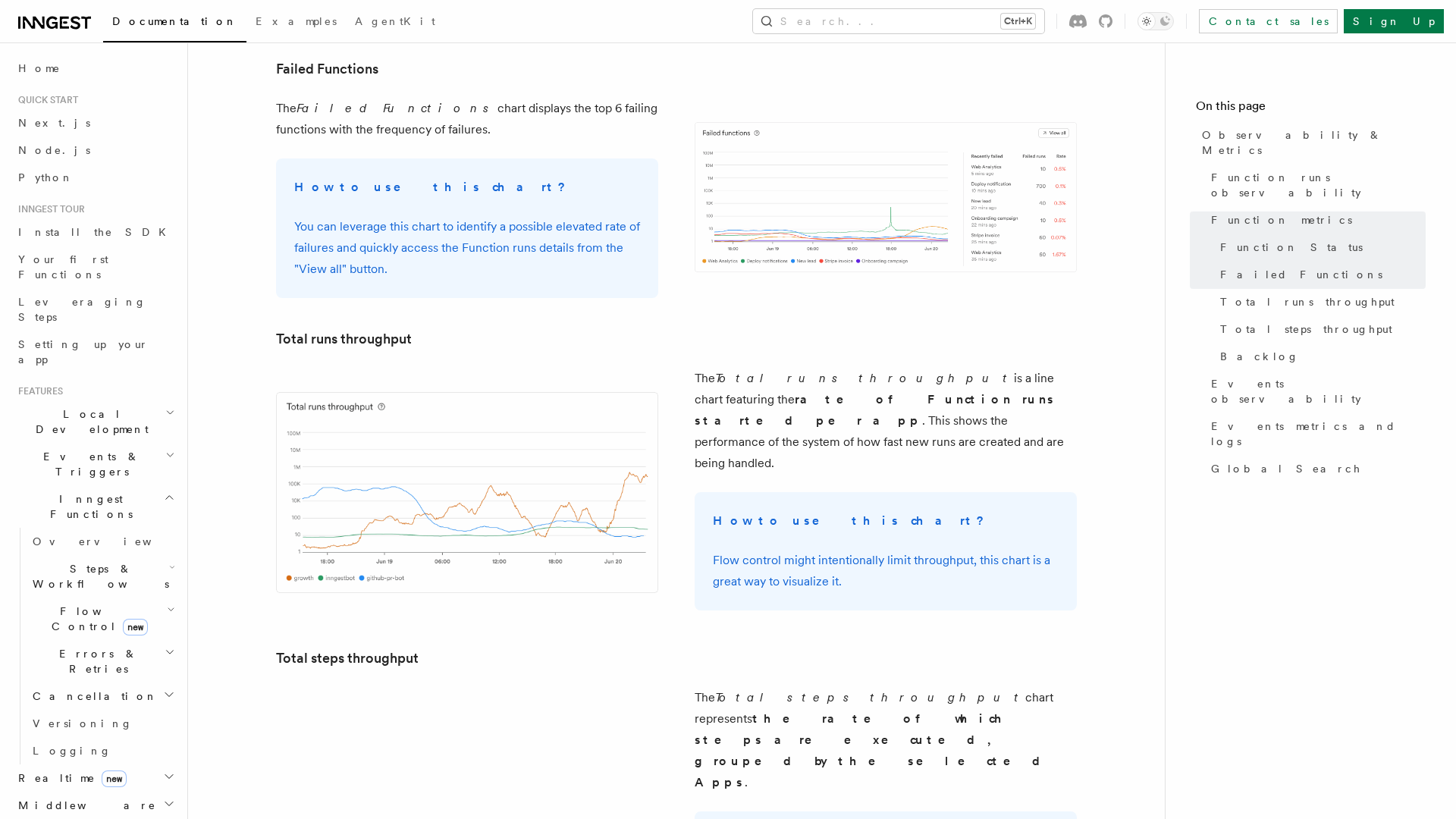
scroll to position [3994, 0]
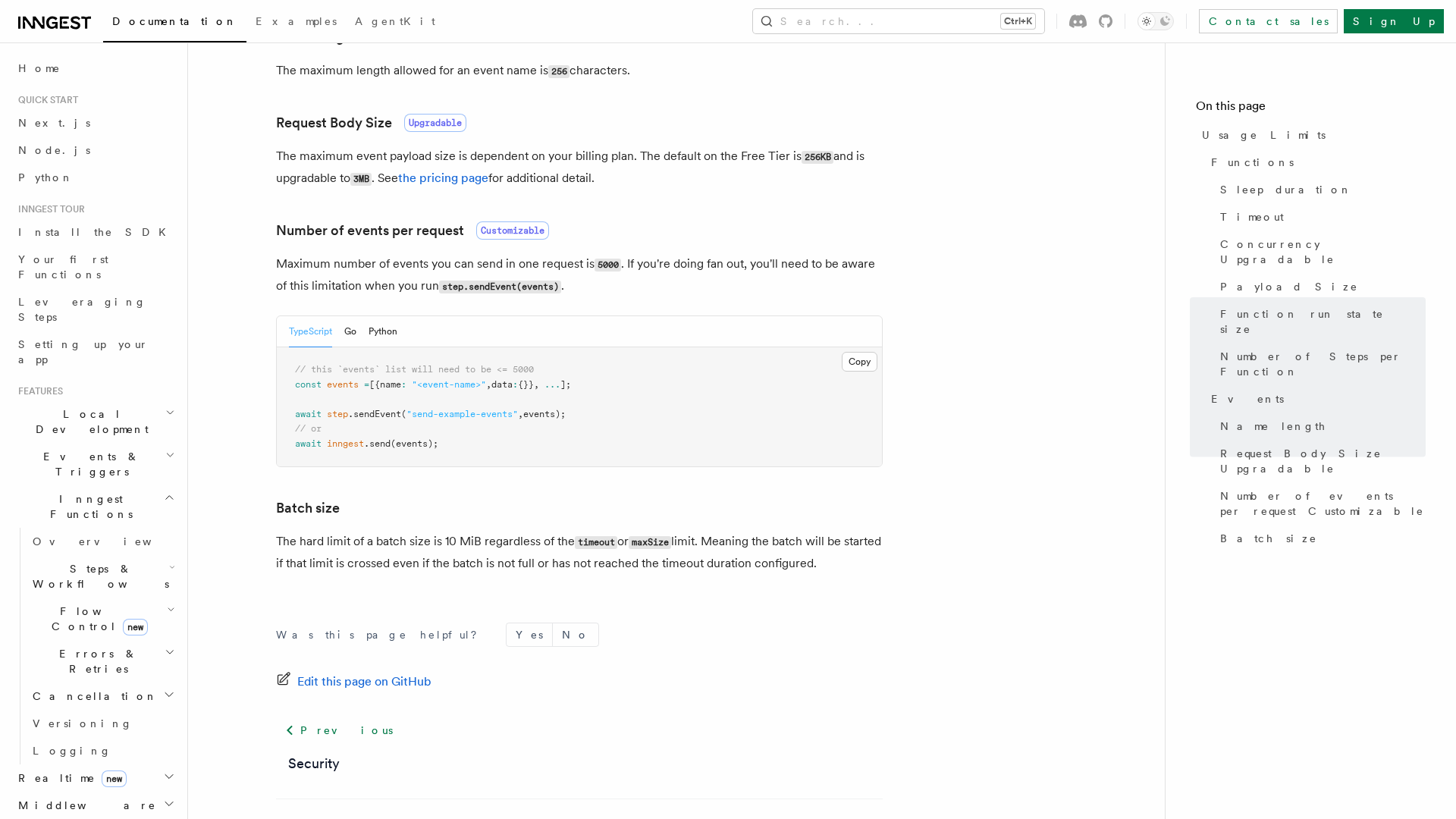
scroll to position [1329, 0]
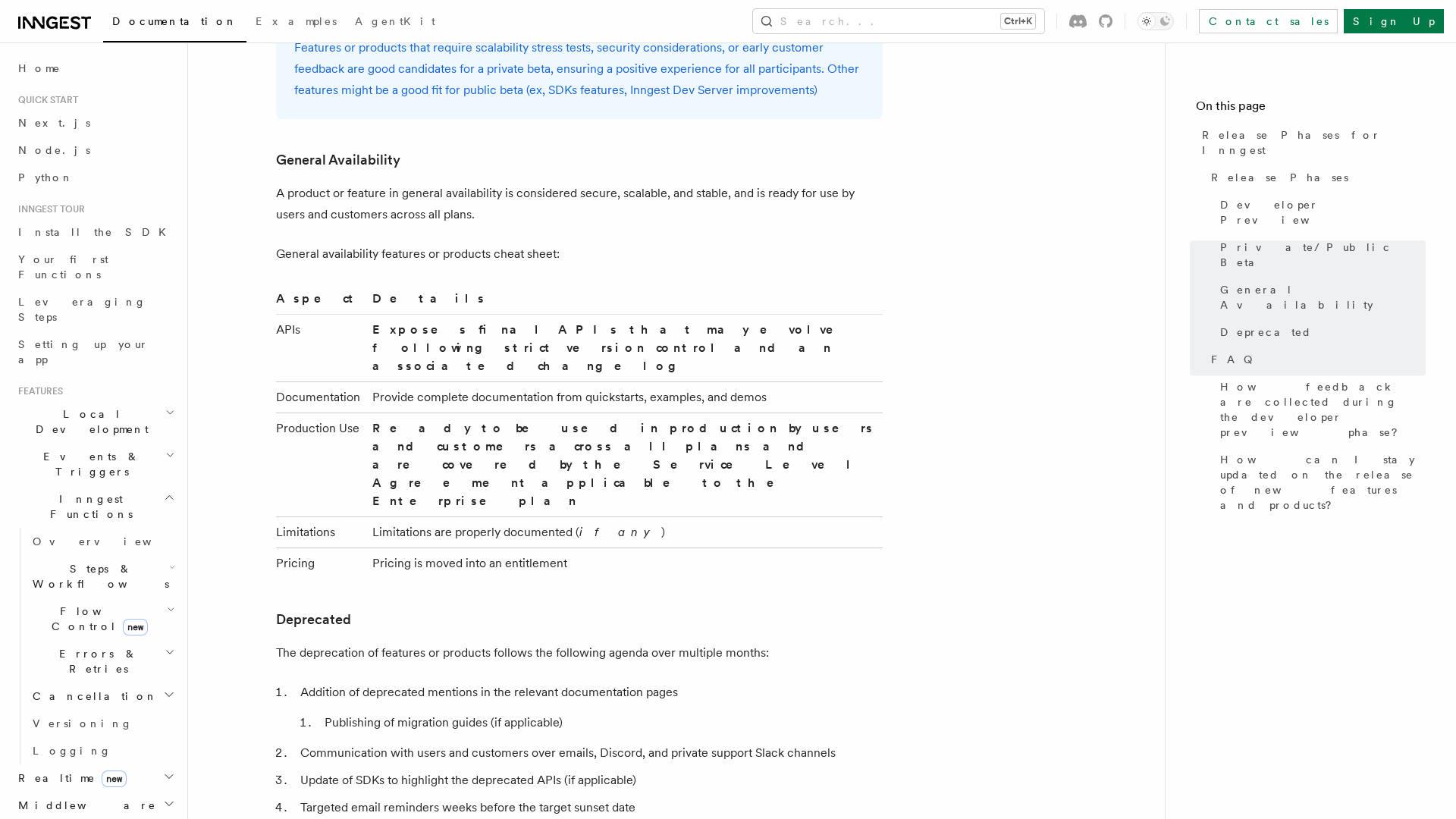
scroll to position [2597, 0]
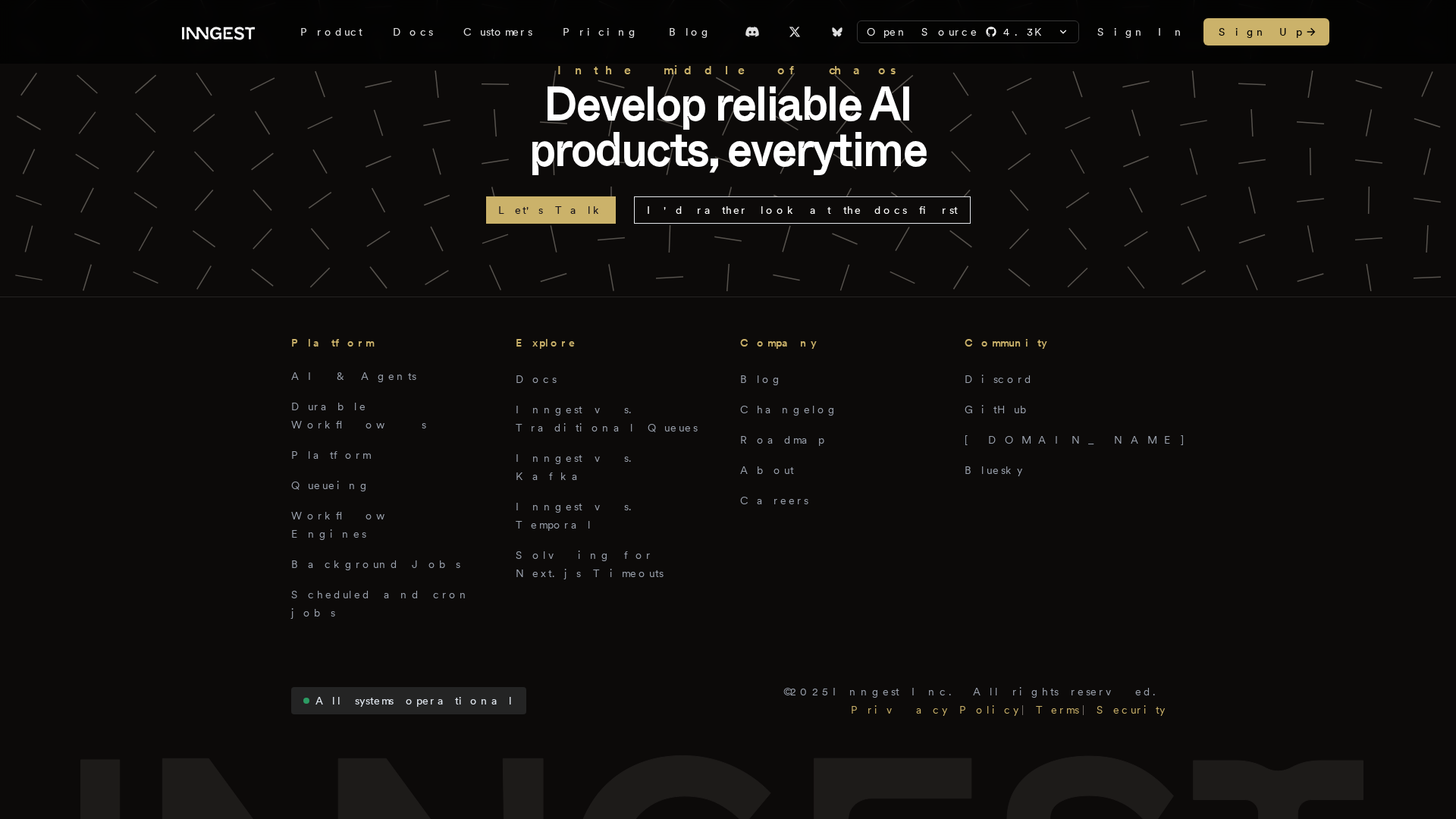
scroll to position [3331, 0]
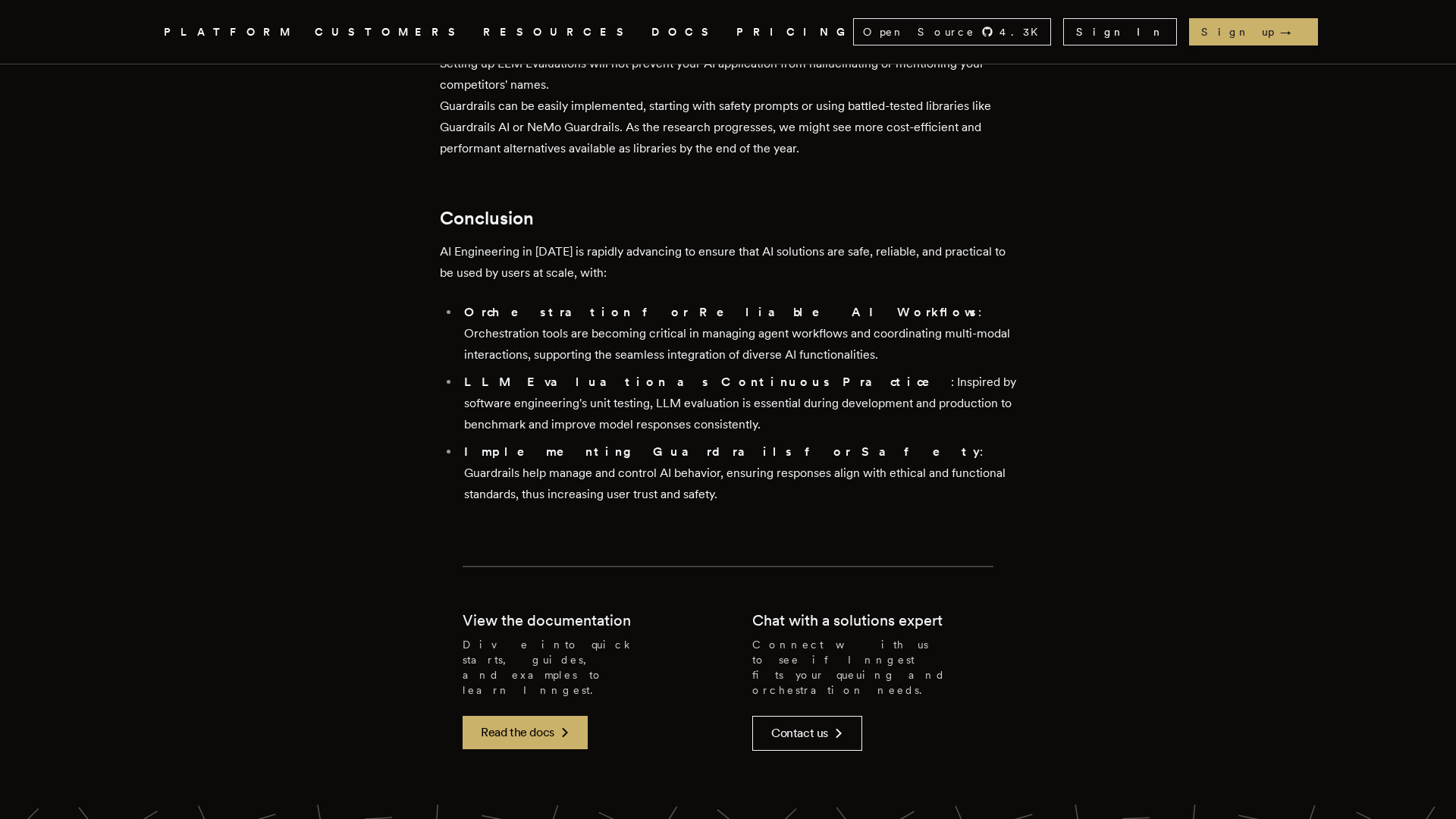
scroll to position [6448, 0]
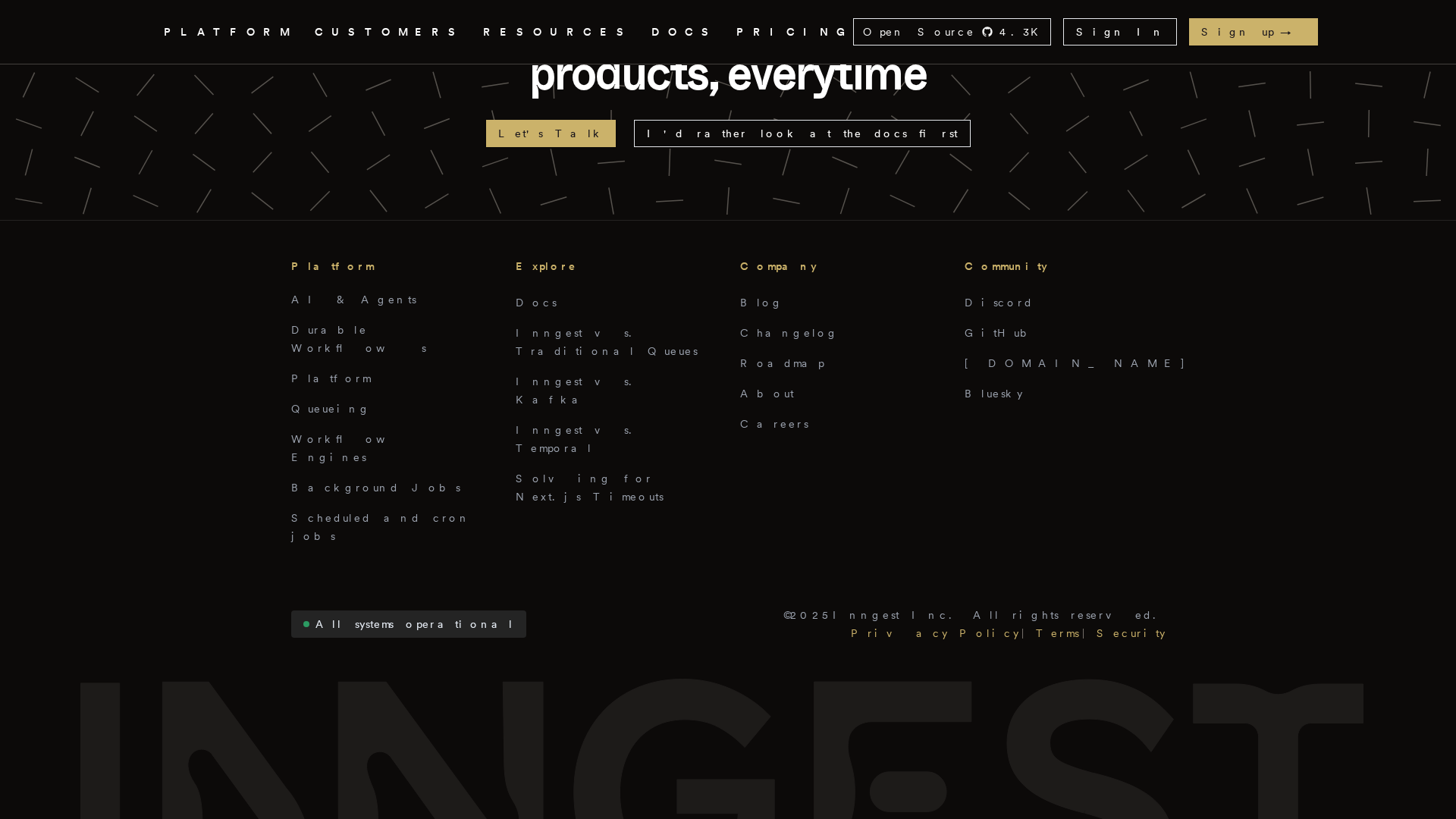
scroll to position [8227, 0]
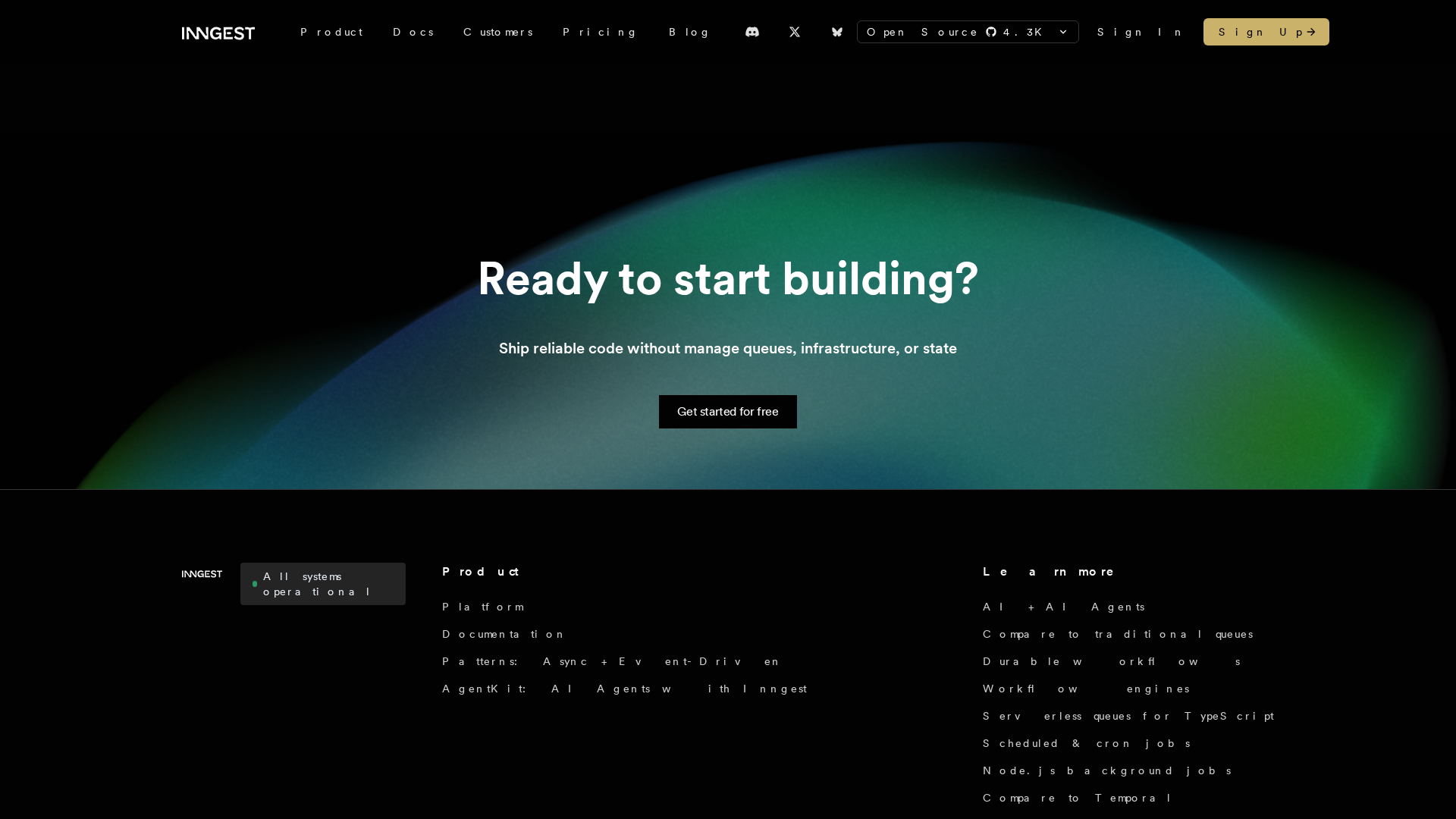
scroll to position [566, 0]
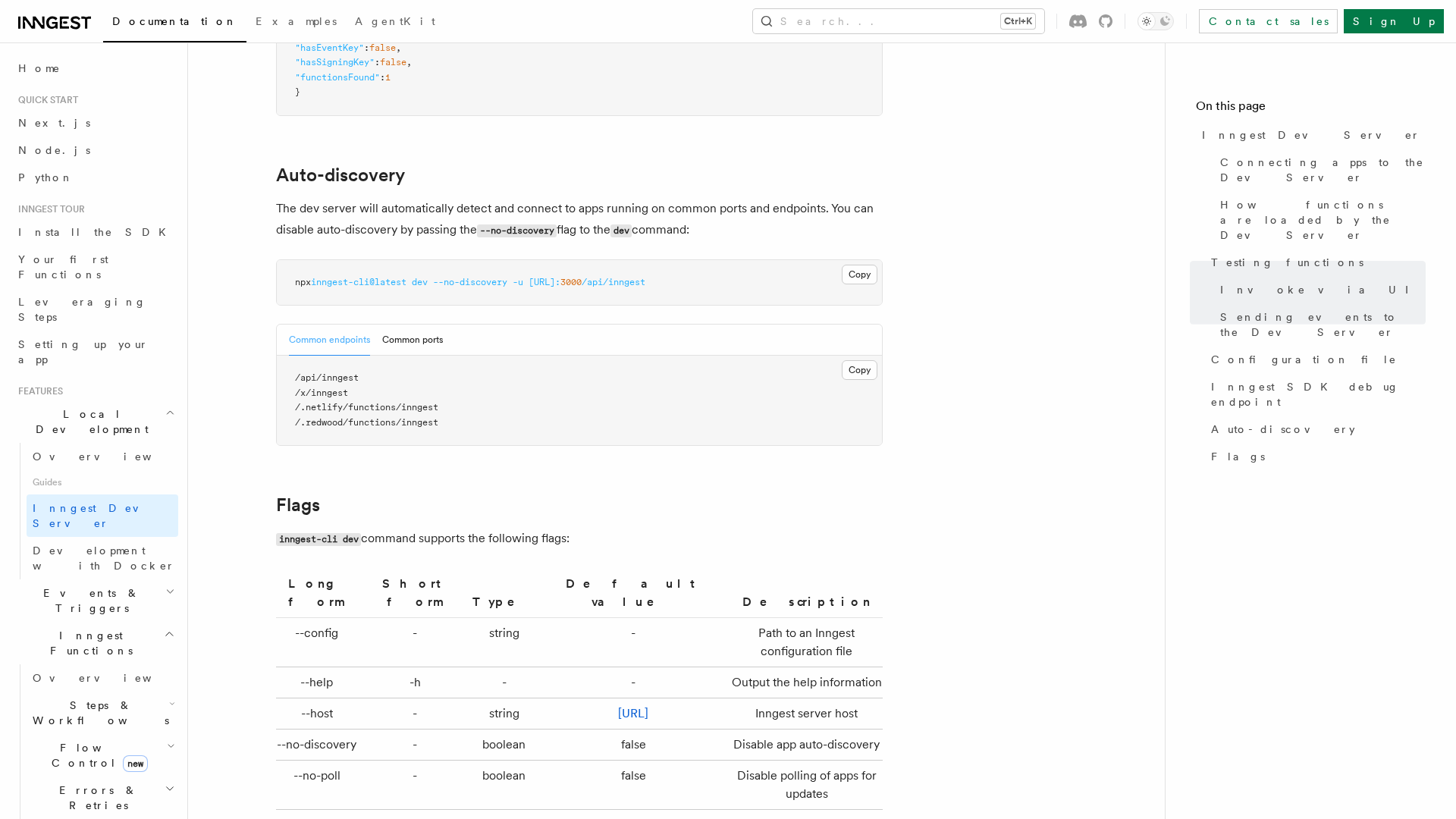
scroll to position [4925, 0]
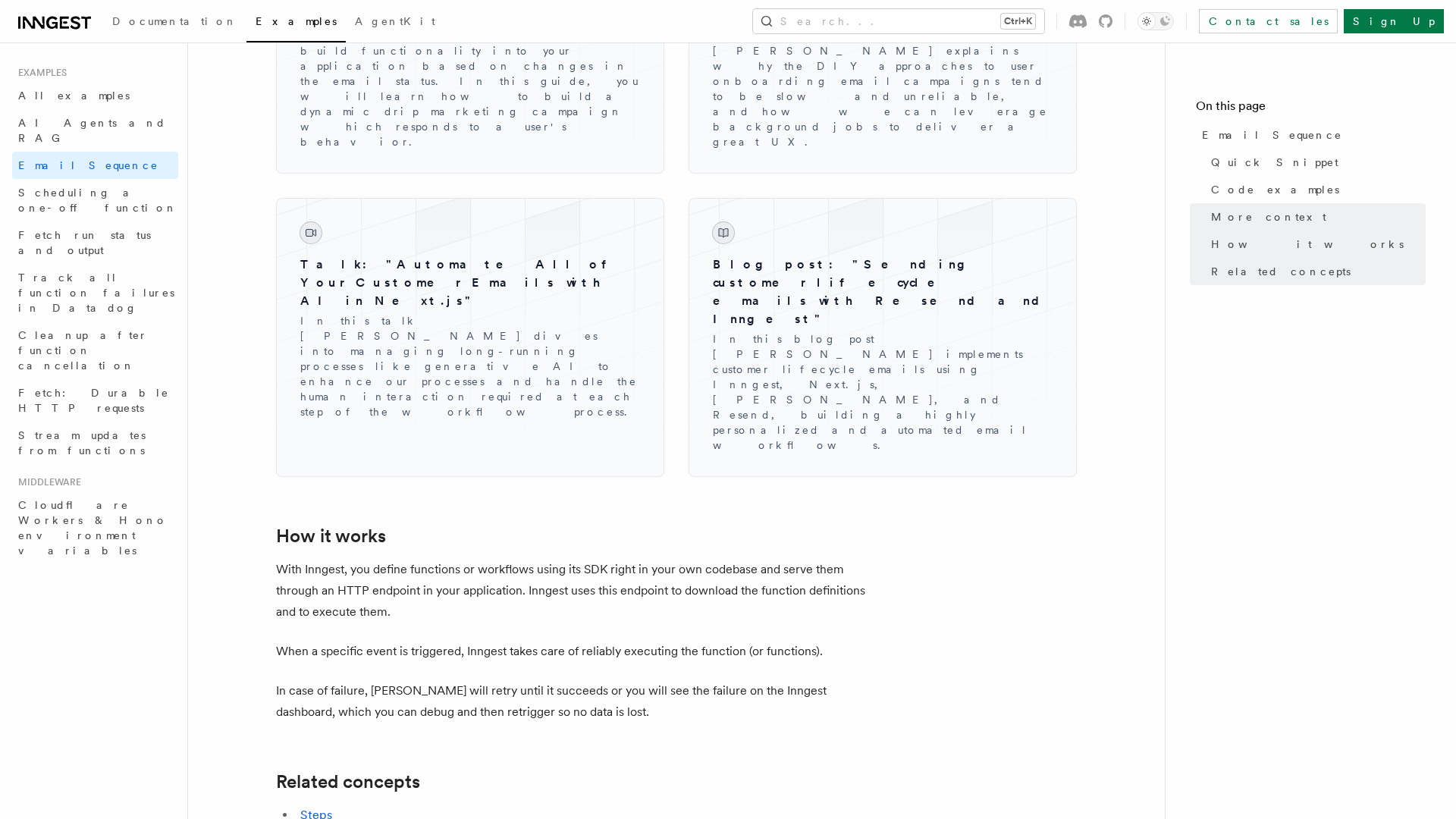
scroll to position [2211, 0]
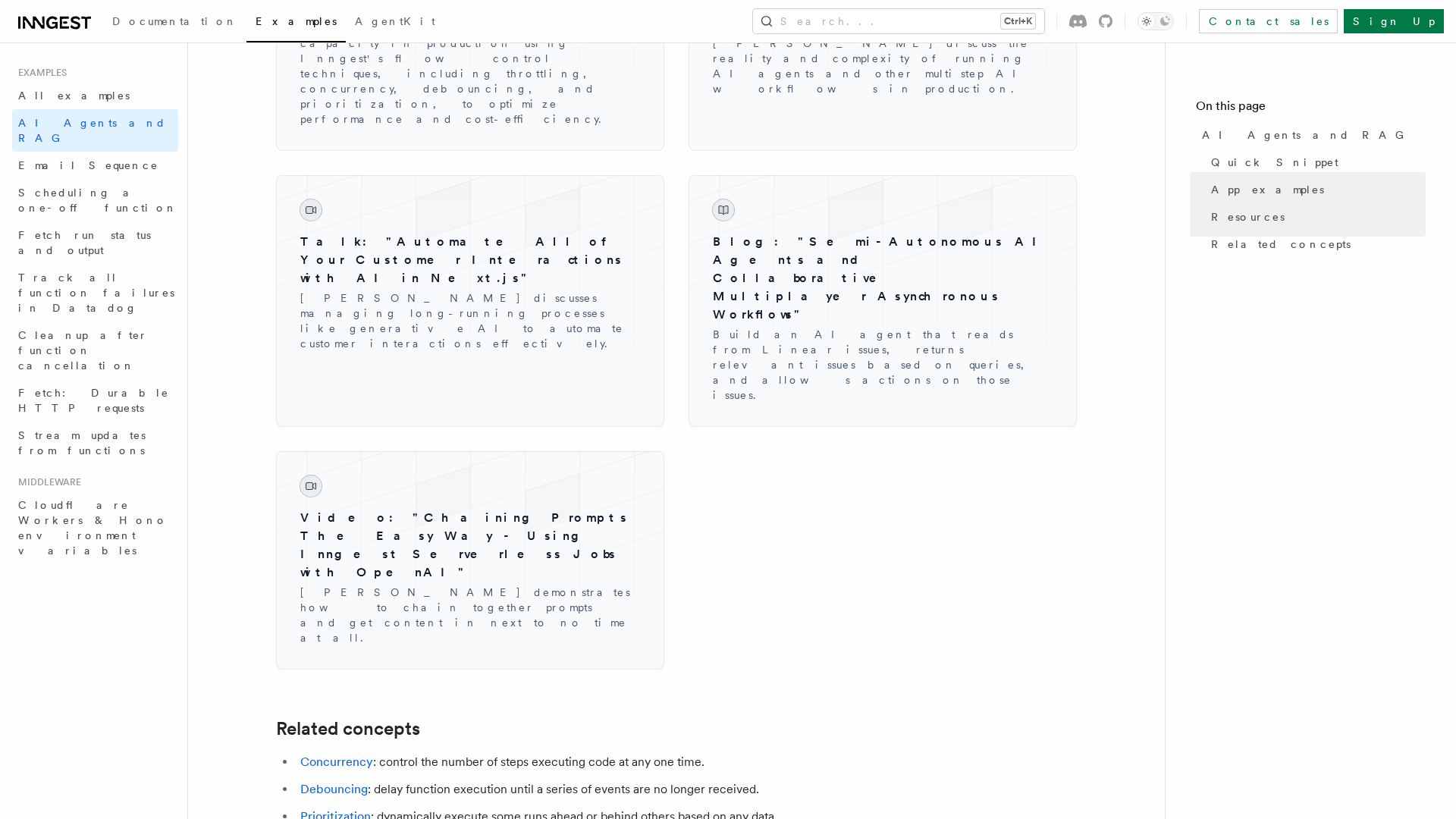
scroll to position [2463, 0]
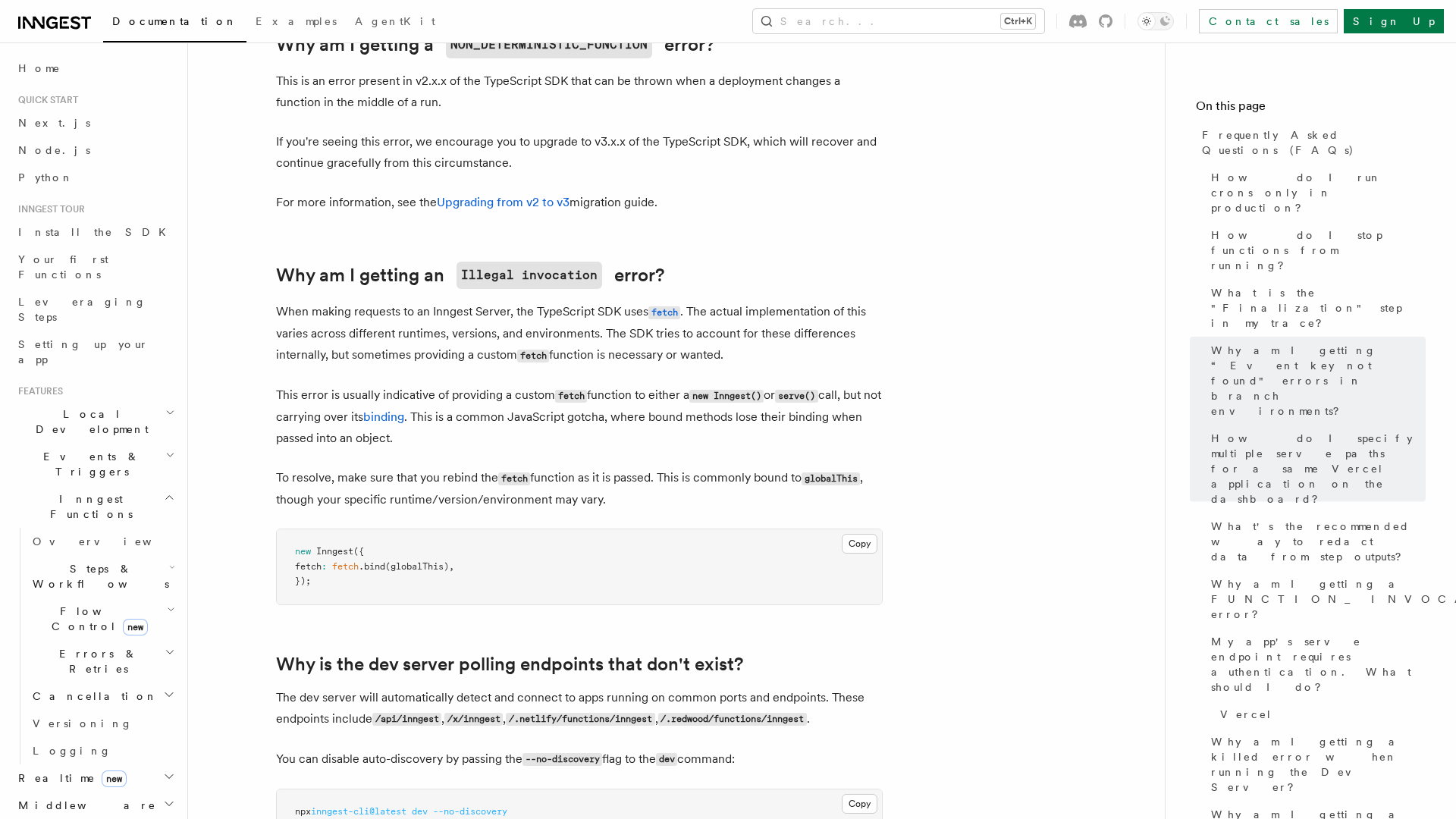
scroll to position [2678, 0]
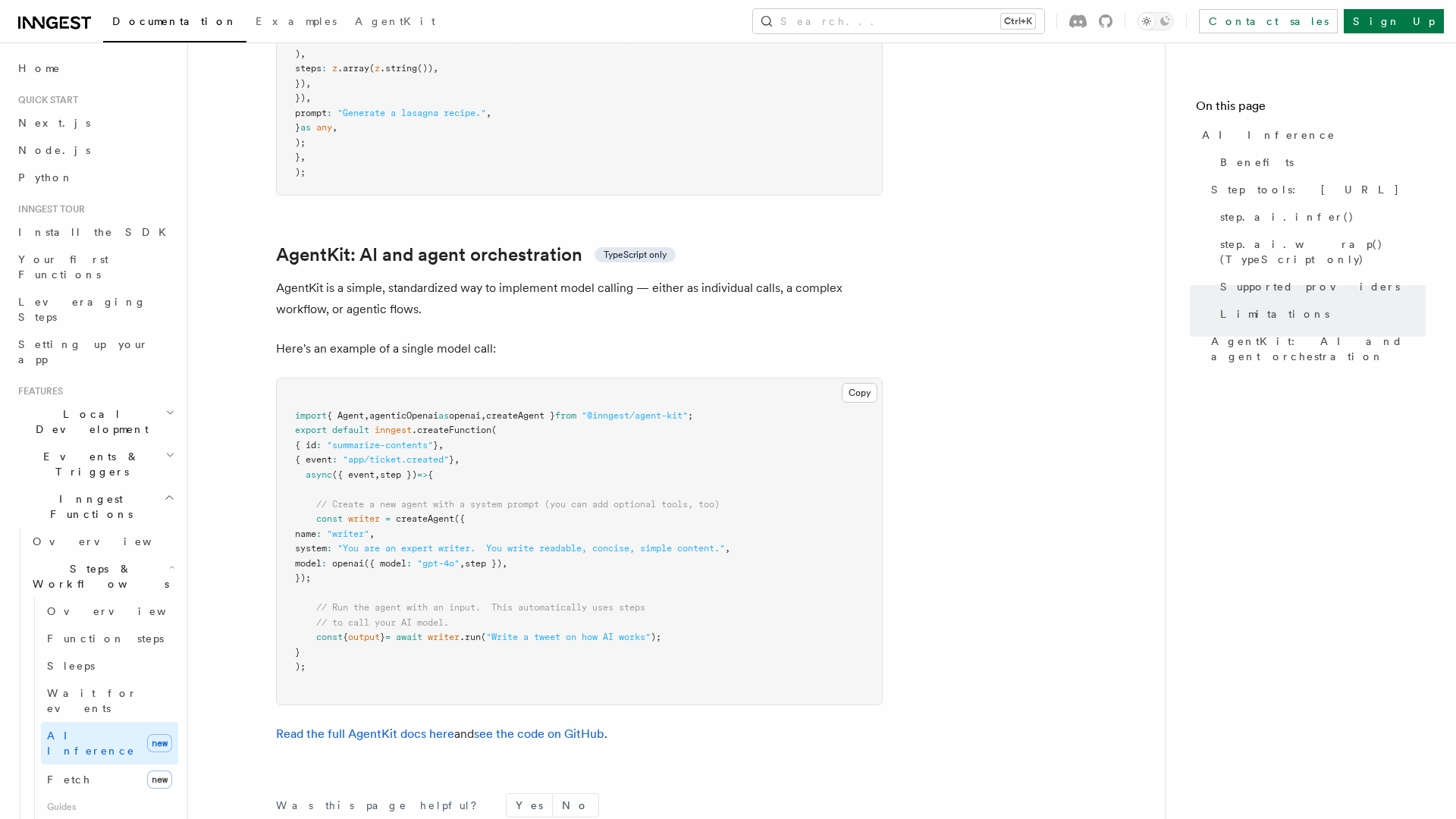
scroll to position [4442, 0]
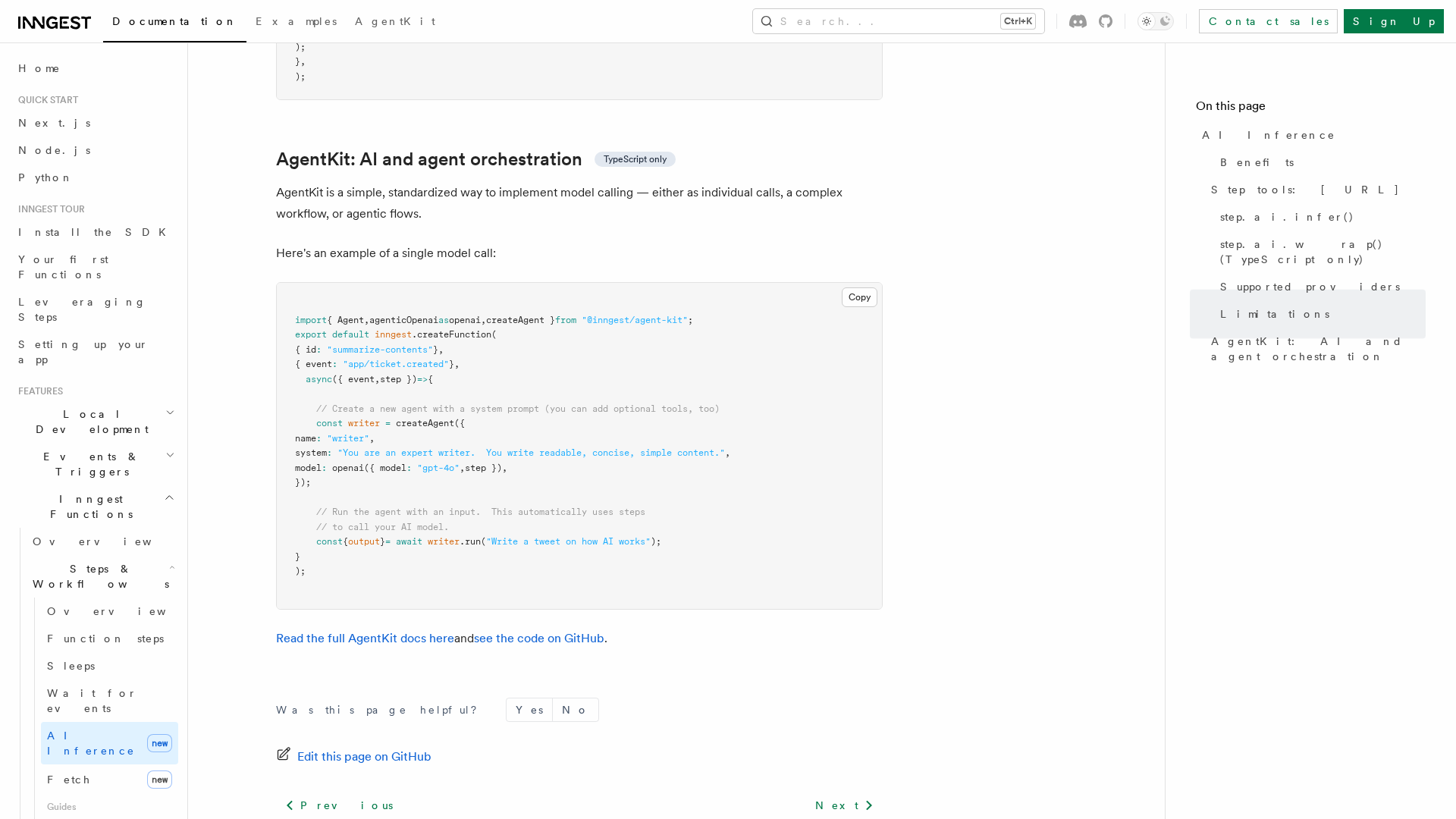
scroll to position [4442, 0]
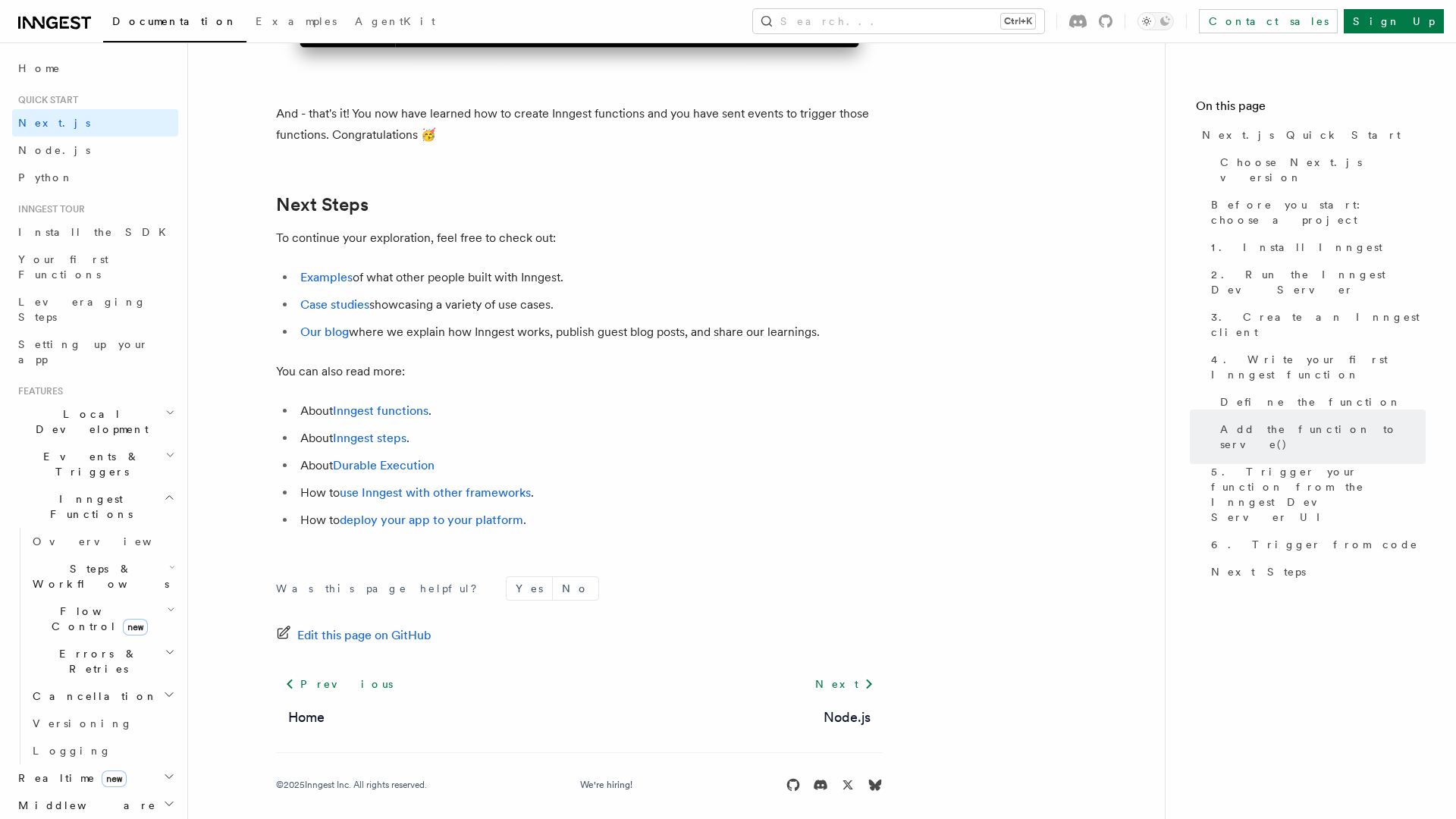
scroll to position [9398, 0]
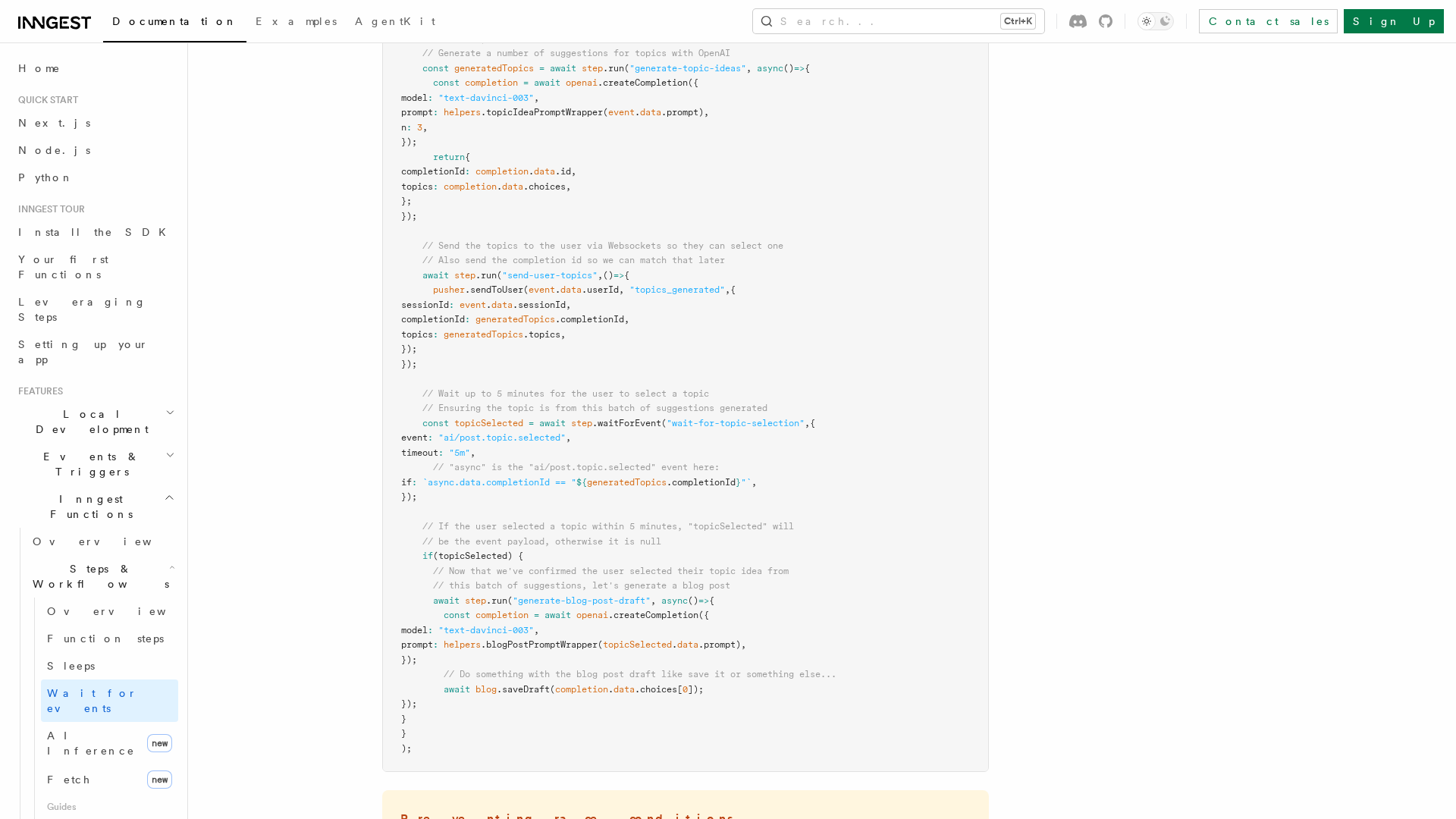
scroll to position [1639, 0]
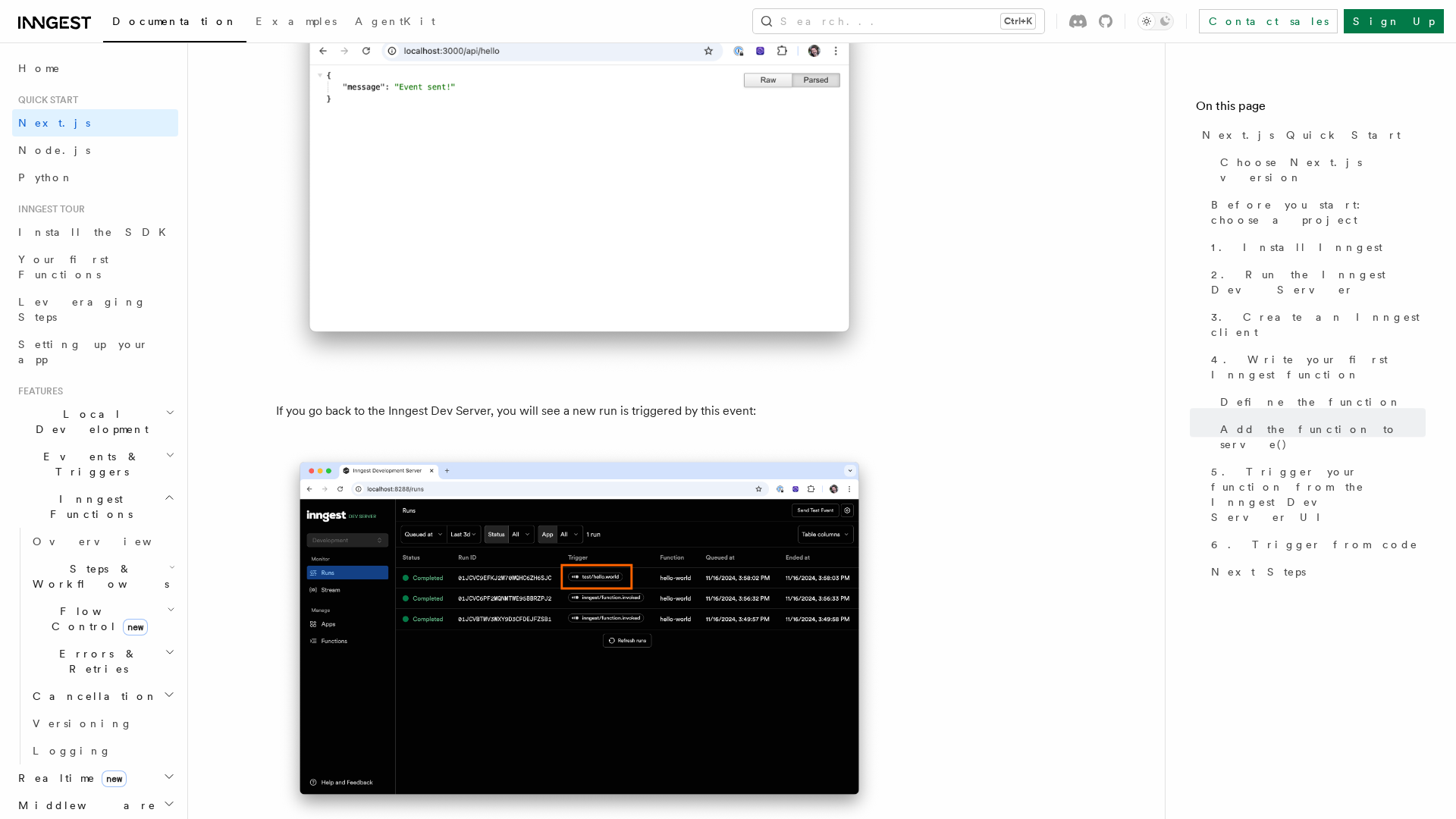
scroll to position [8920, 0]
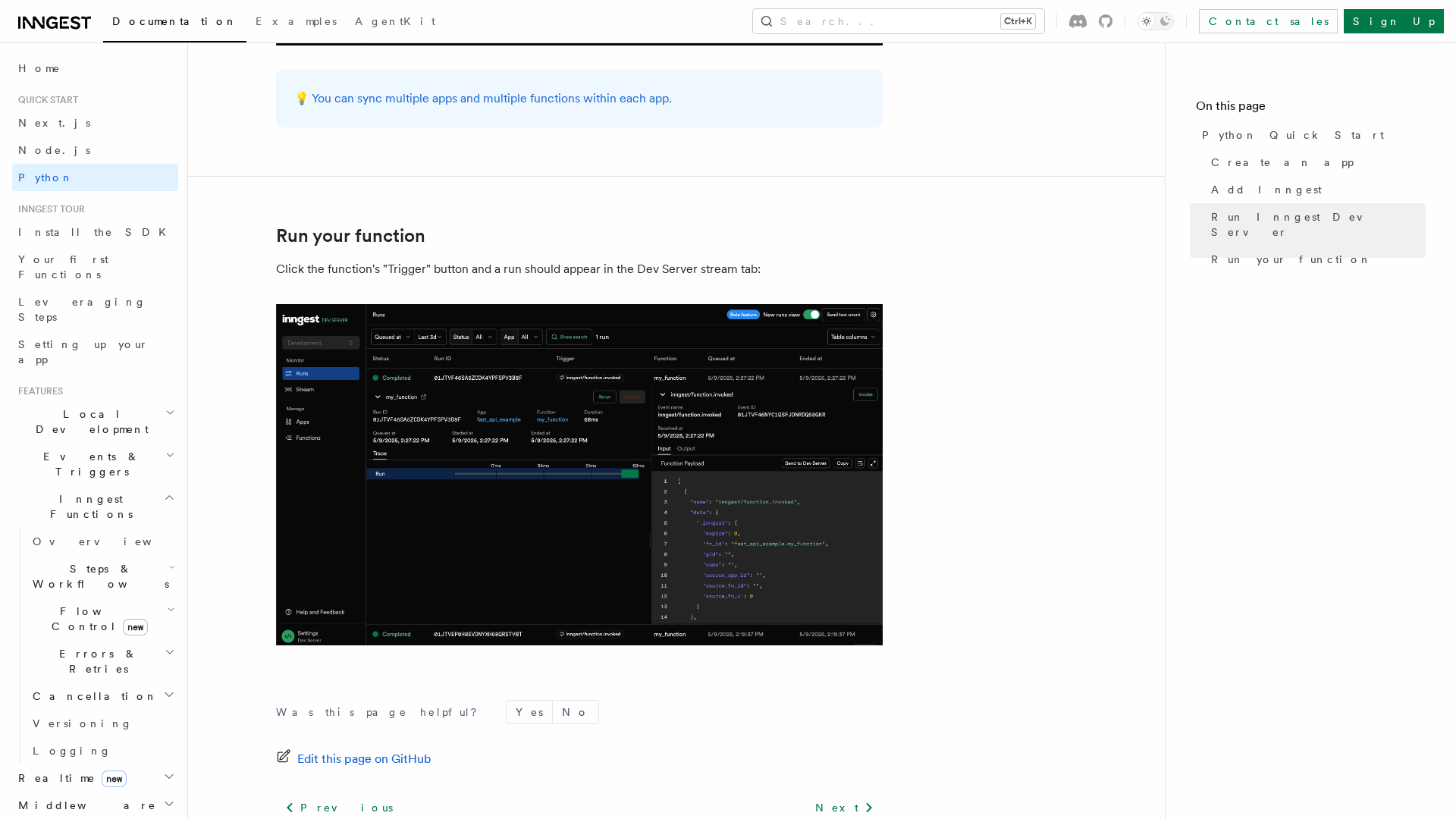
scroll to position [3016, 0]
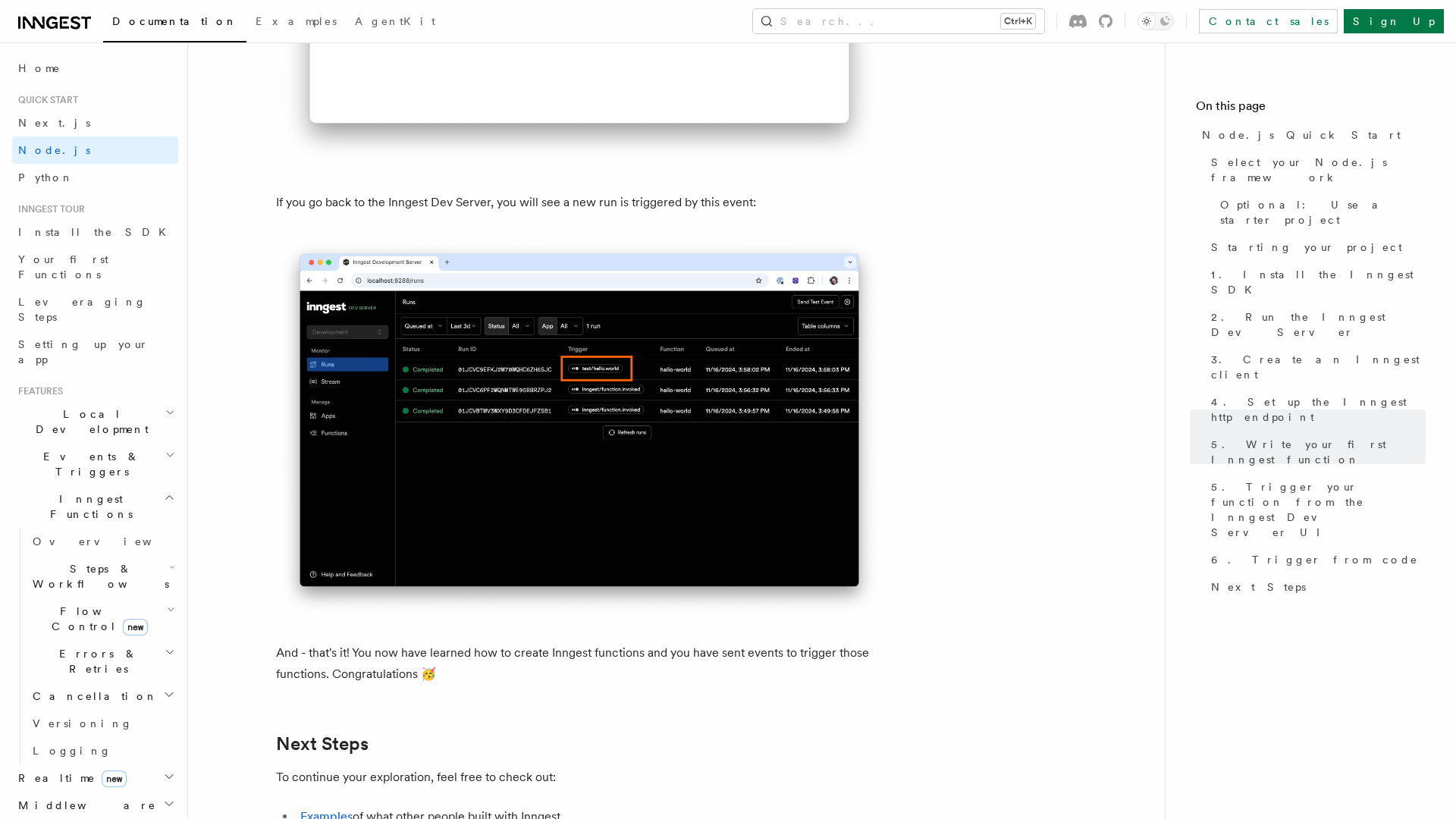
scroll to position [9403, 0]
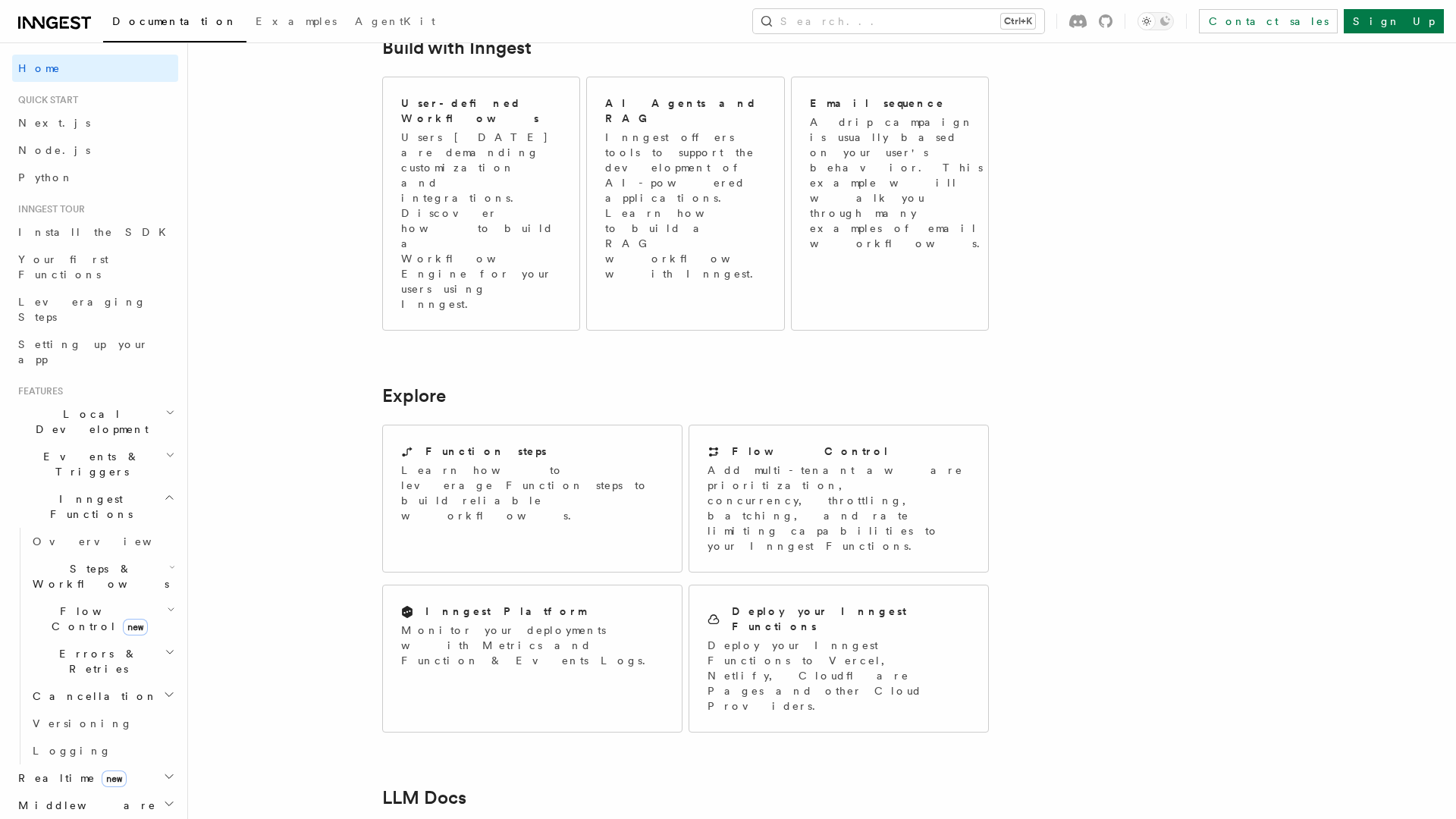
scroll to position [1111, 0]
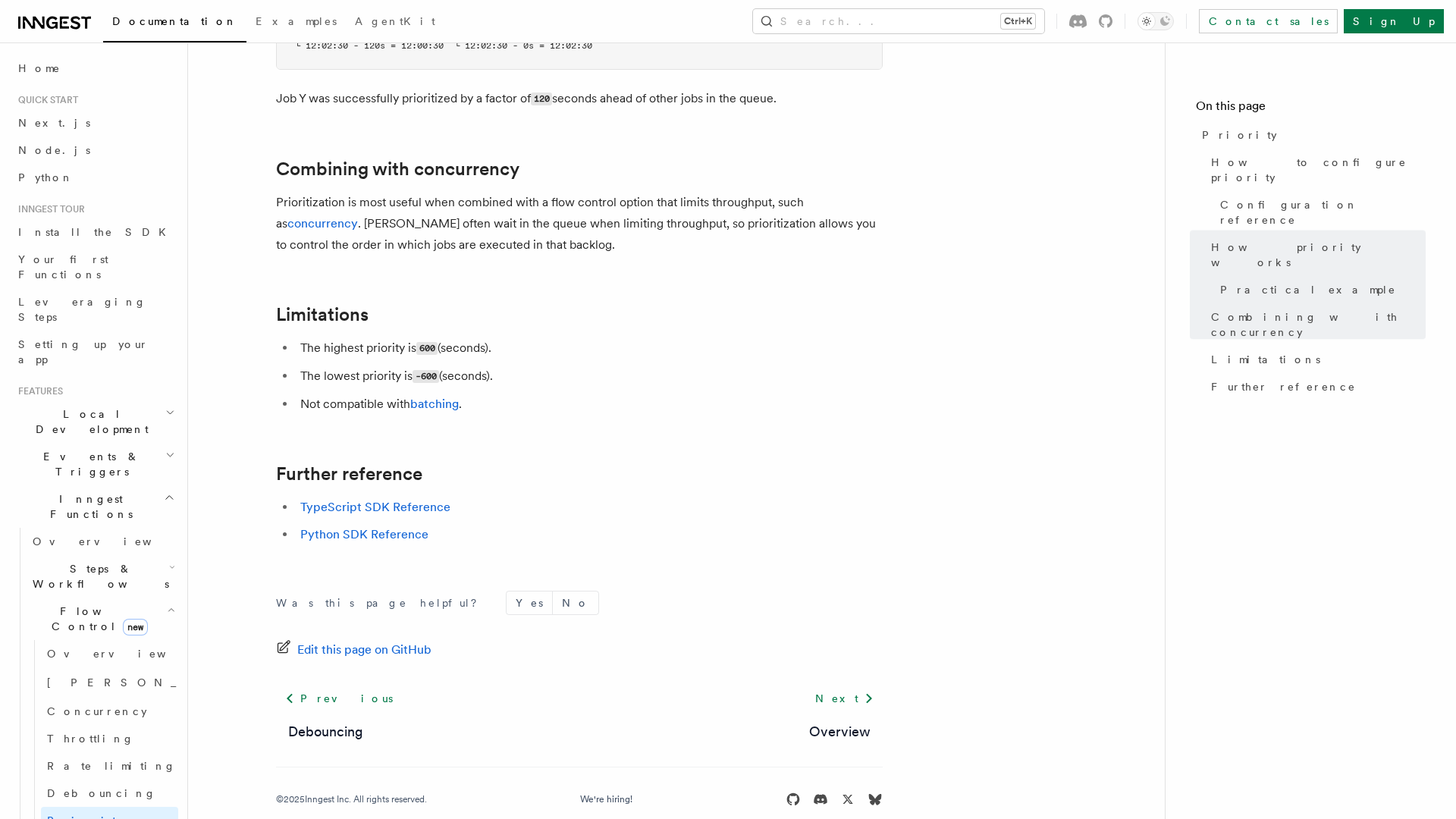
scroll to position [1541, 0]
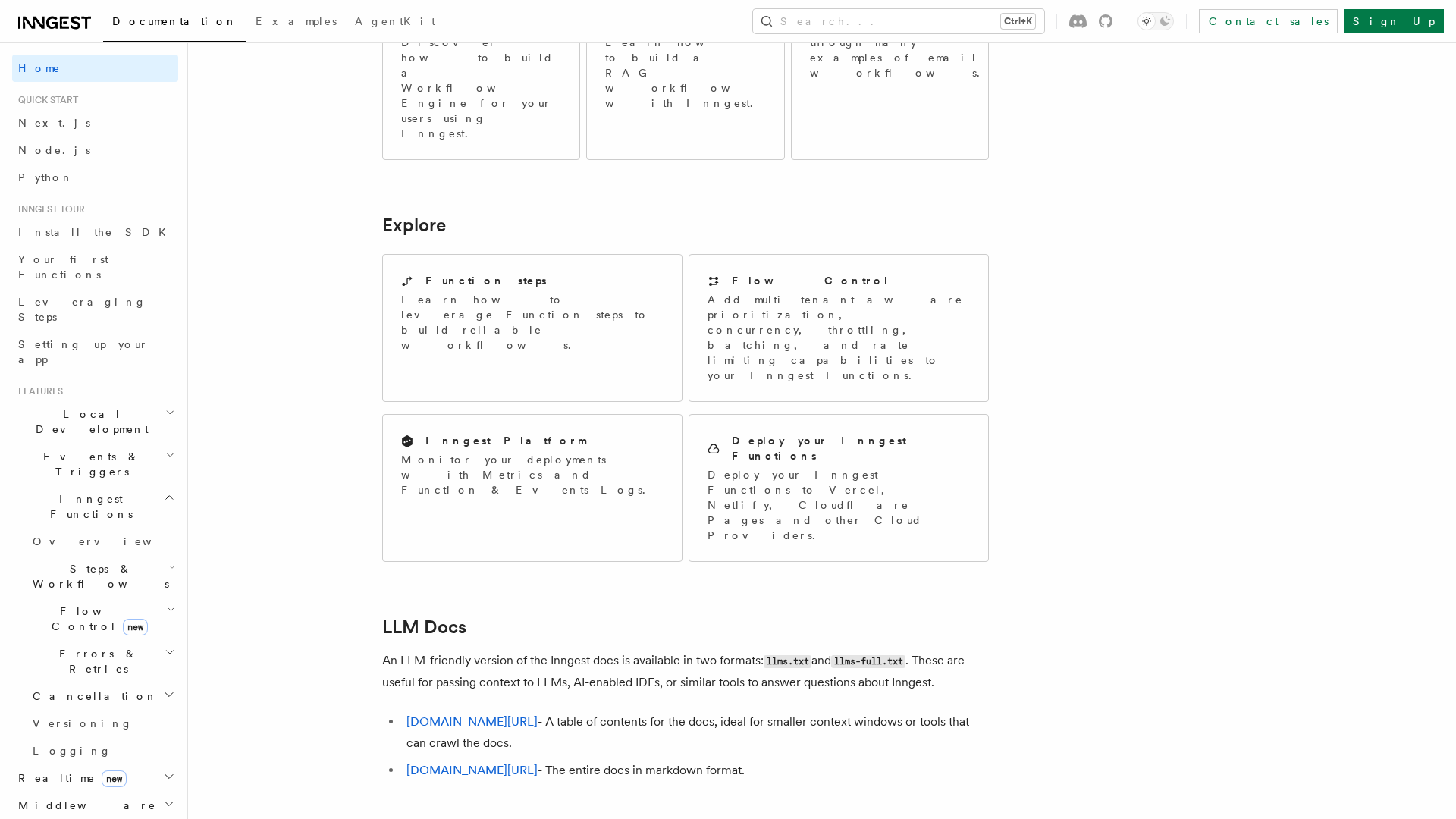
scroll to position [1116, 0]
